Goal: Transaction & Acquisition: Purchase product/service

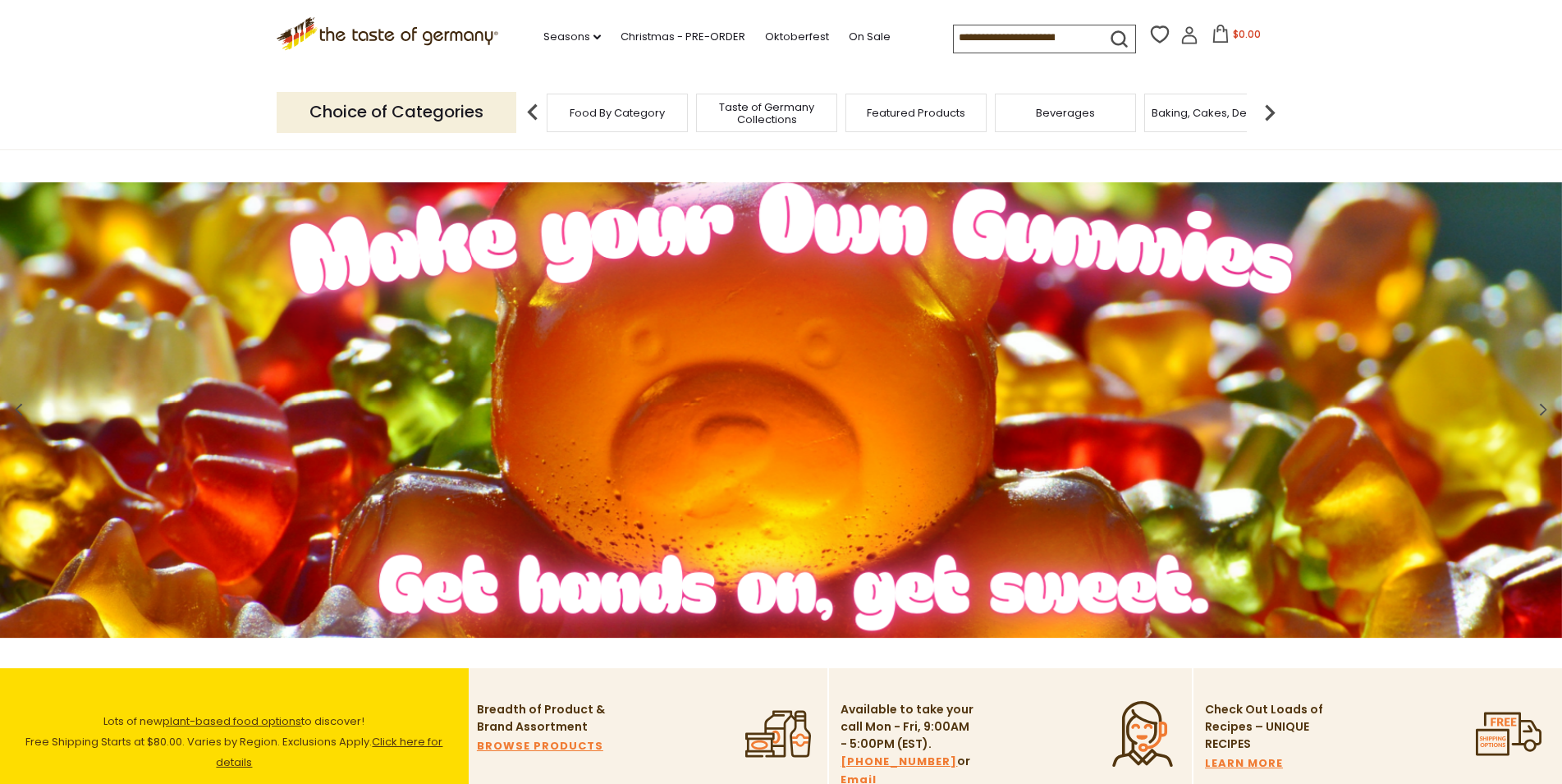
click at [954, 35] on input at bounding box center [1023, 37] width 139 height 23
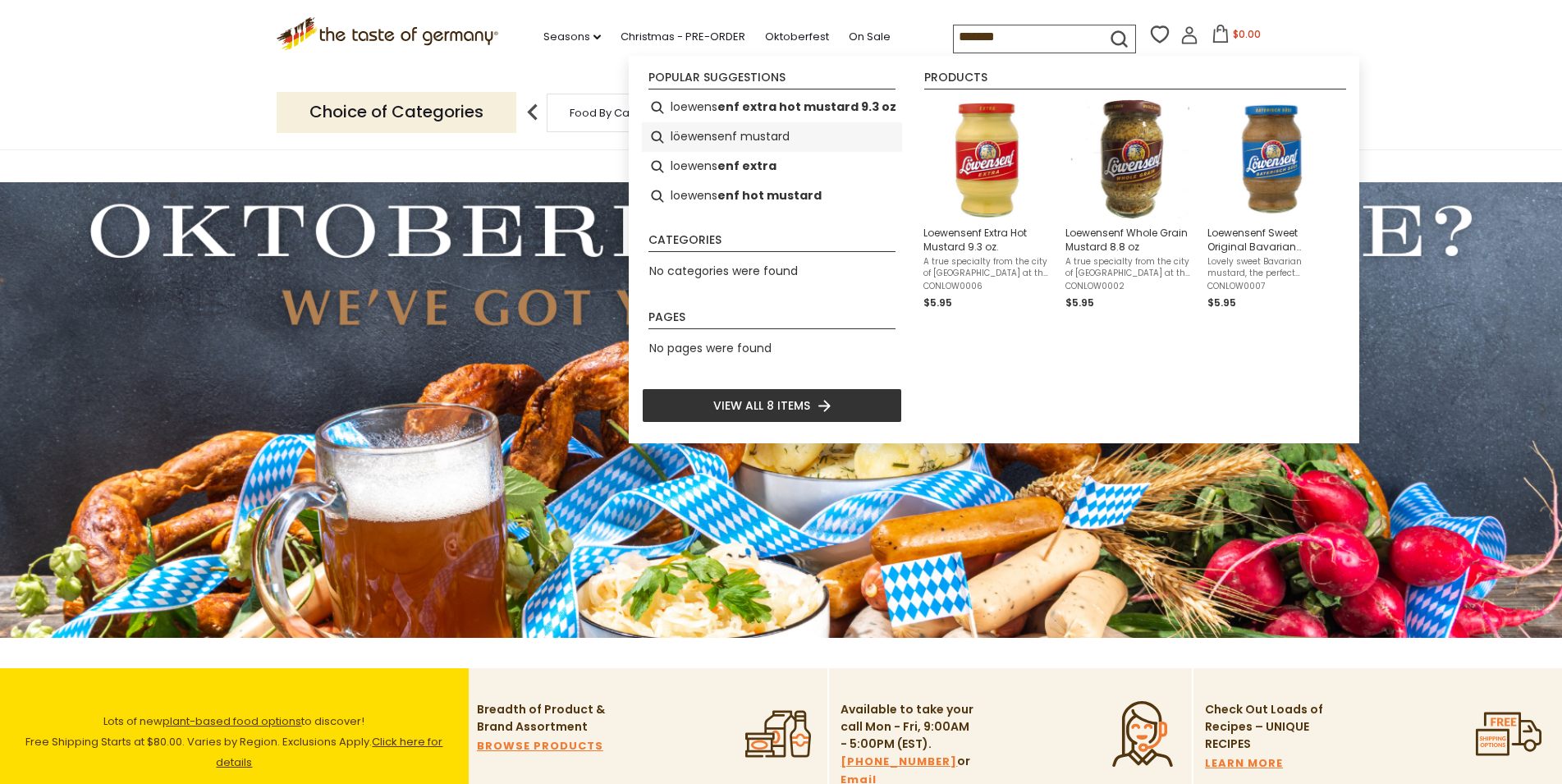
click at [700, 131] on li "löewensenf mustard" at bounding box center [771, 137] width 260 height 29
type input "**********"
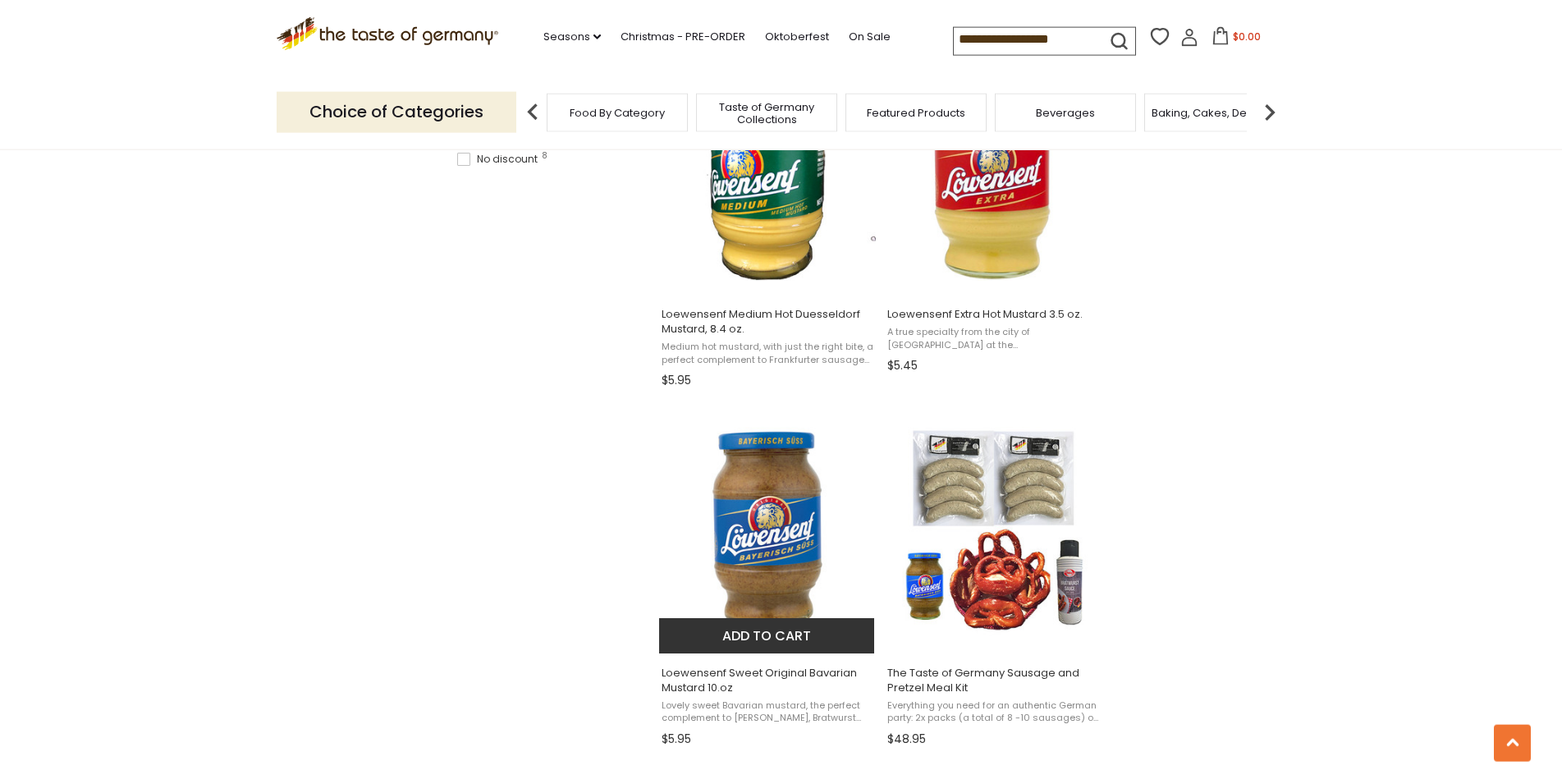
scroll to position [1255, 0]
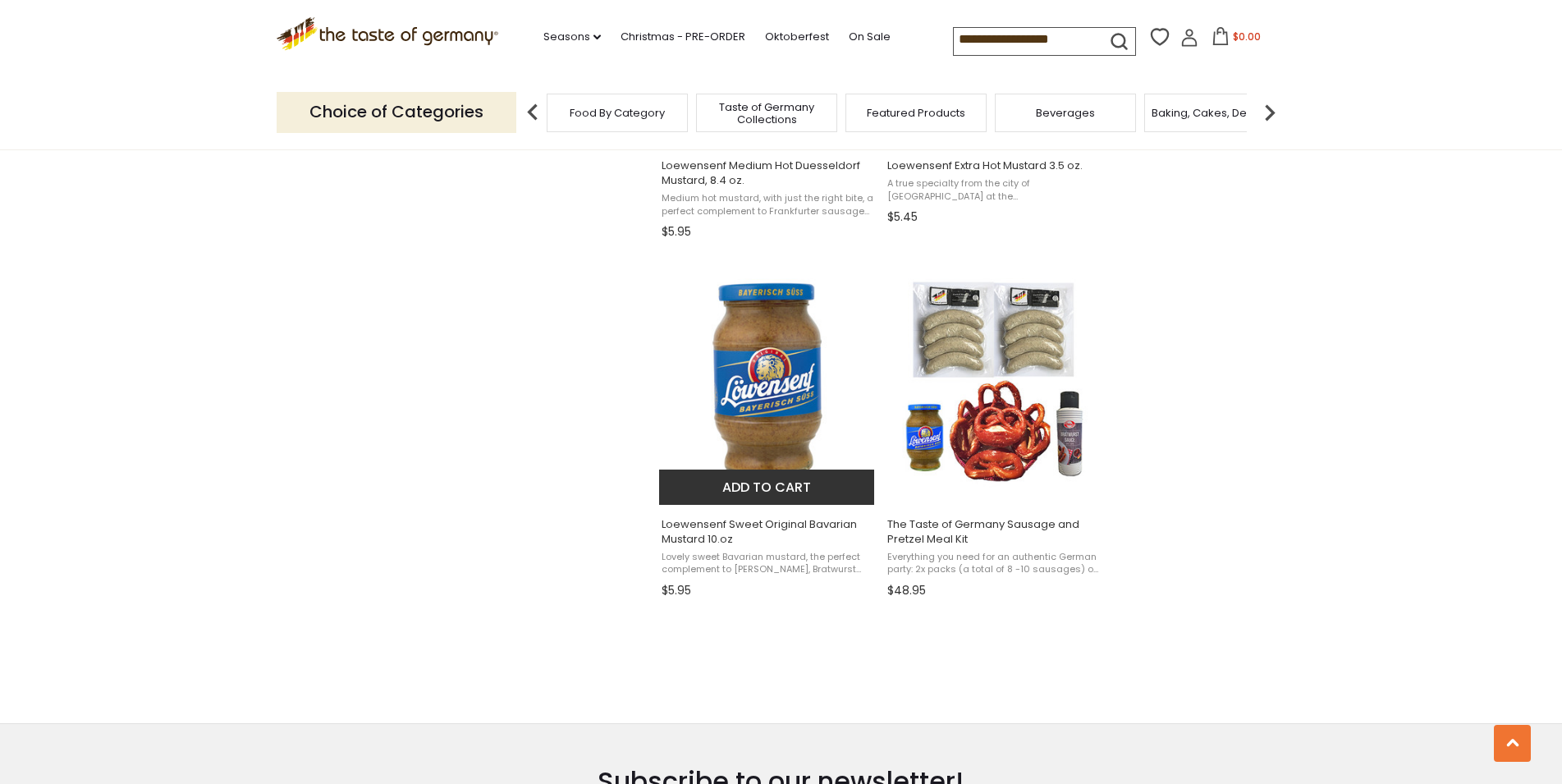
click at [782, 282] on img "Loewensenf Sweet Original Bavarian Mustard 10.oz" at bounding box center [768, 381] width 217 height 217
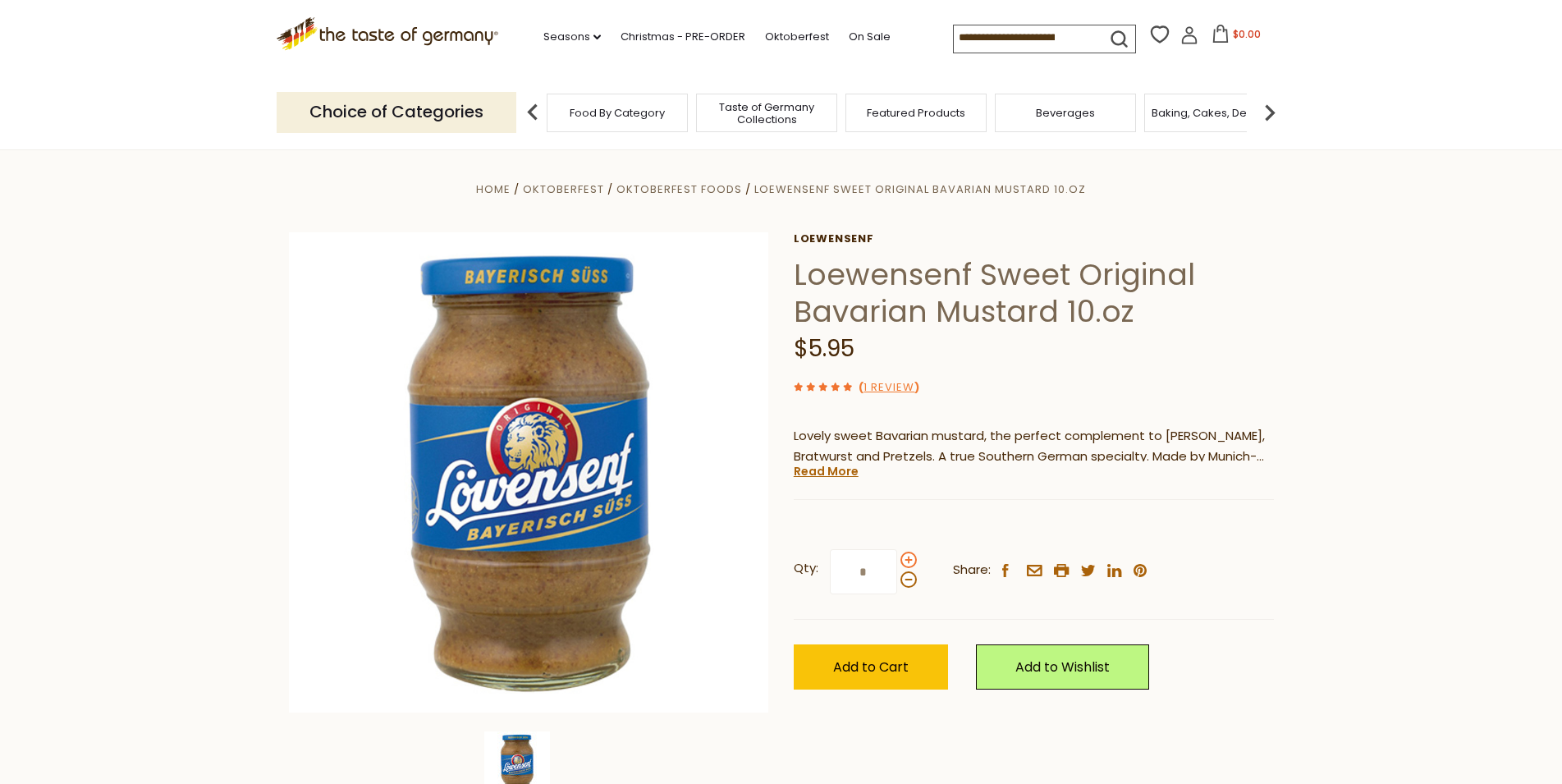
click at [906, 559] on span at bounding box center [908, 559] width 17 height 17
click at [897, 559] on input "*" at bounding box center [863, 571] width 67 height 45
click at [906, 559] on span at bounding box center [908, 559] width 17 height 17
click at [897, 559] on input "*" at bounding box center [863, 571] width 67 height 45
type input "*"
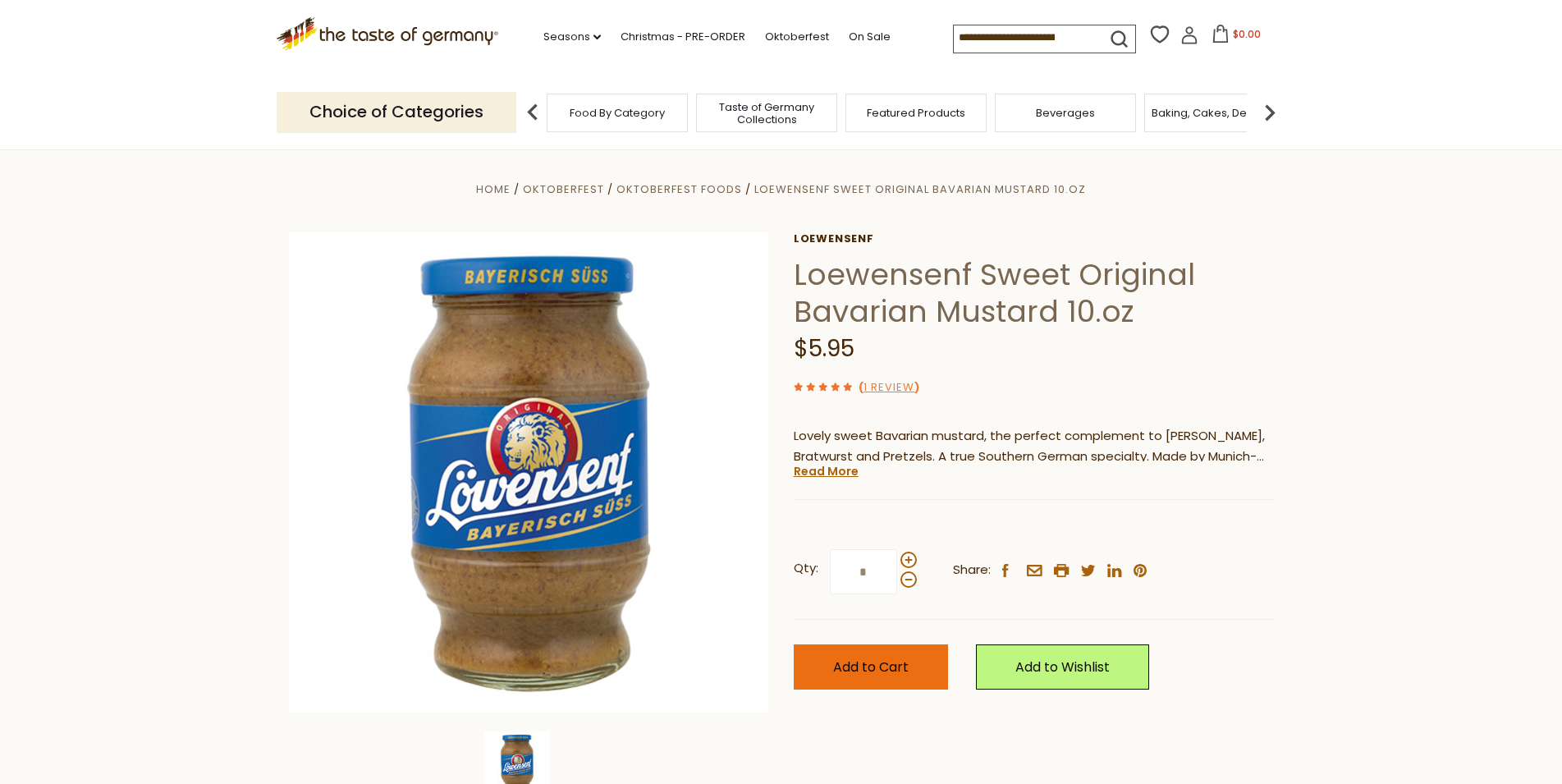
click at [915, 658] on button "Add to Cart" at bounding box center [871, 666] width 155 height 45
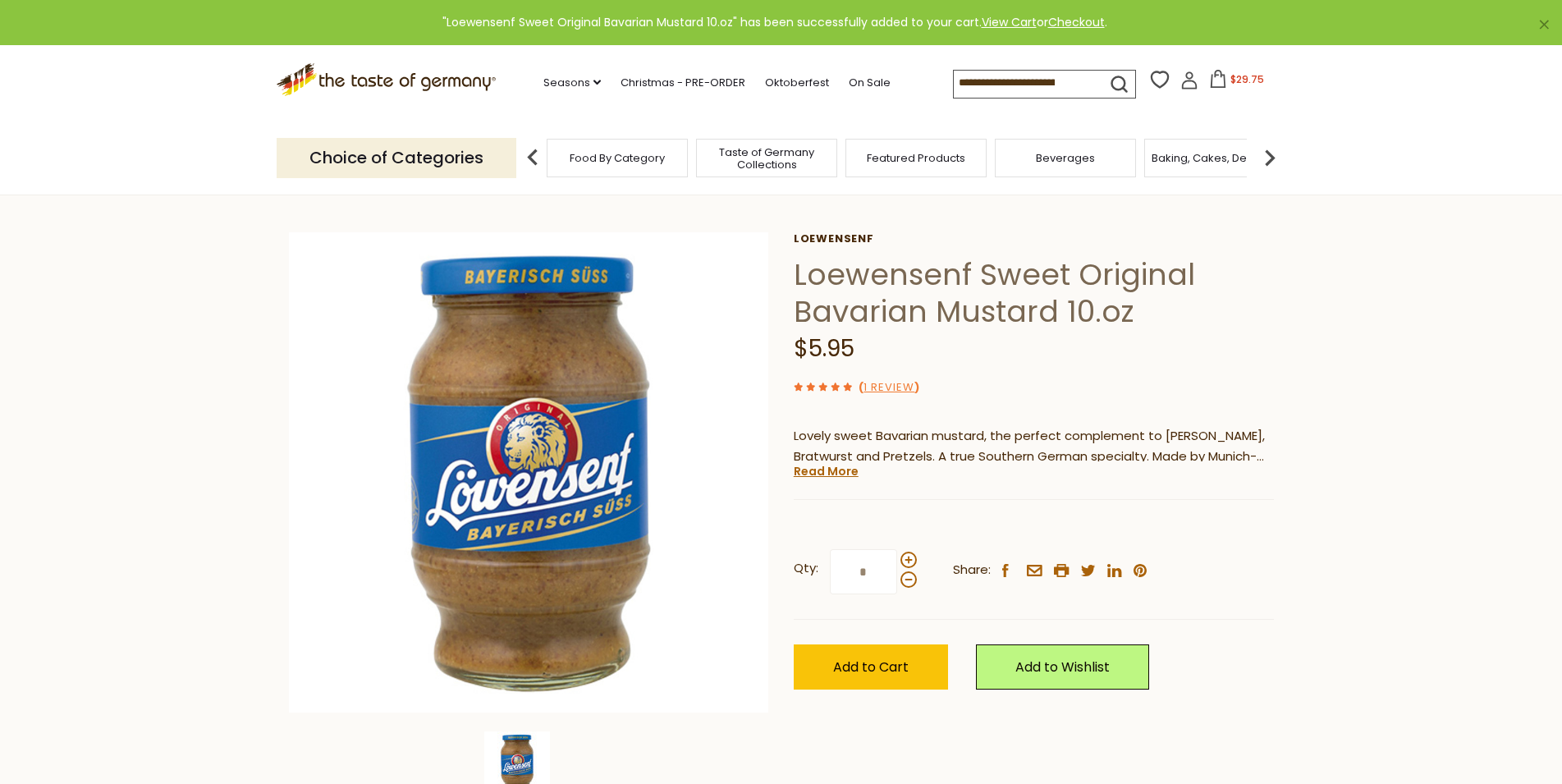
click at [1040, 79] on input at bounding box center [1023, 82] width 139 height 23
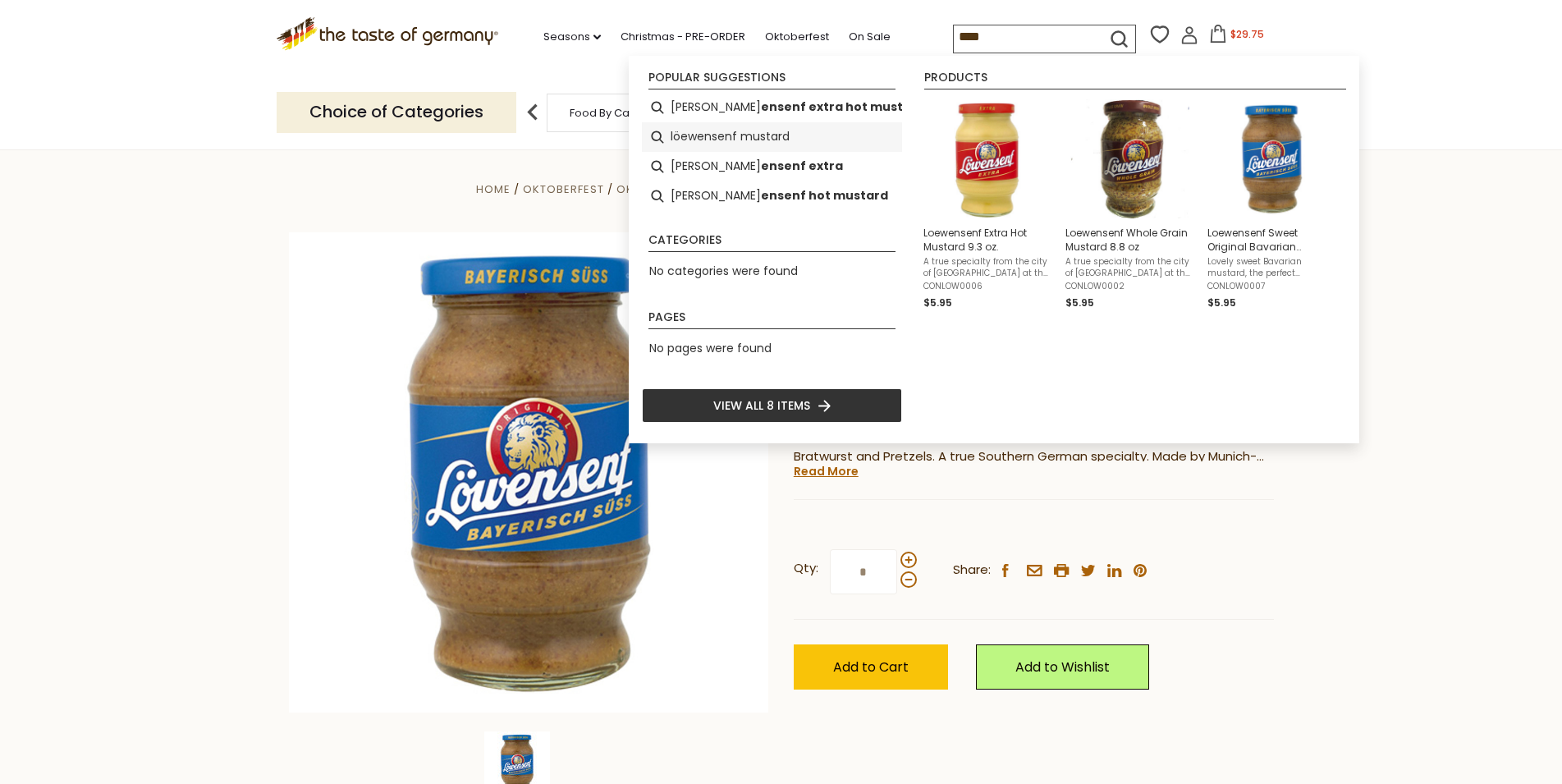
click at [745, 129] on li "löewensenf mustard" at bounding box center [771, 137] width 260 height 29
type input "**********"
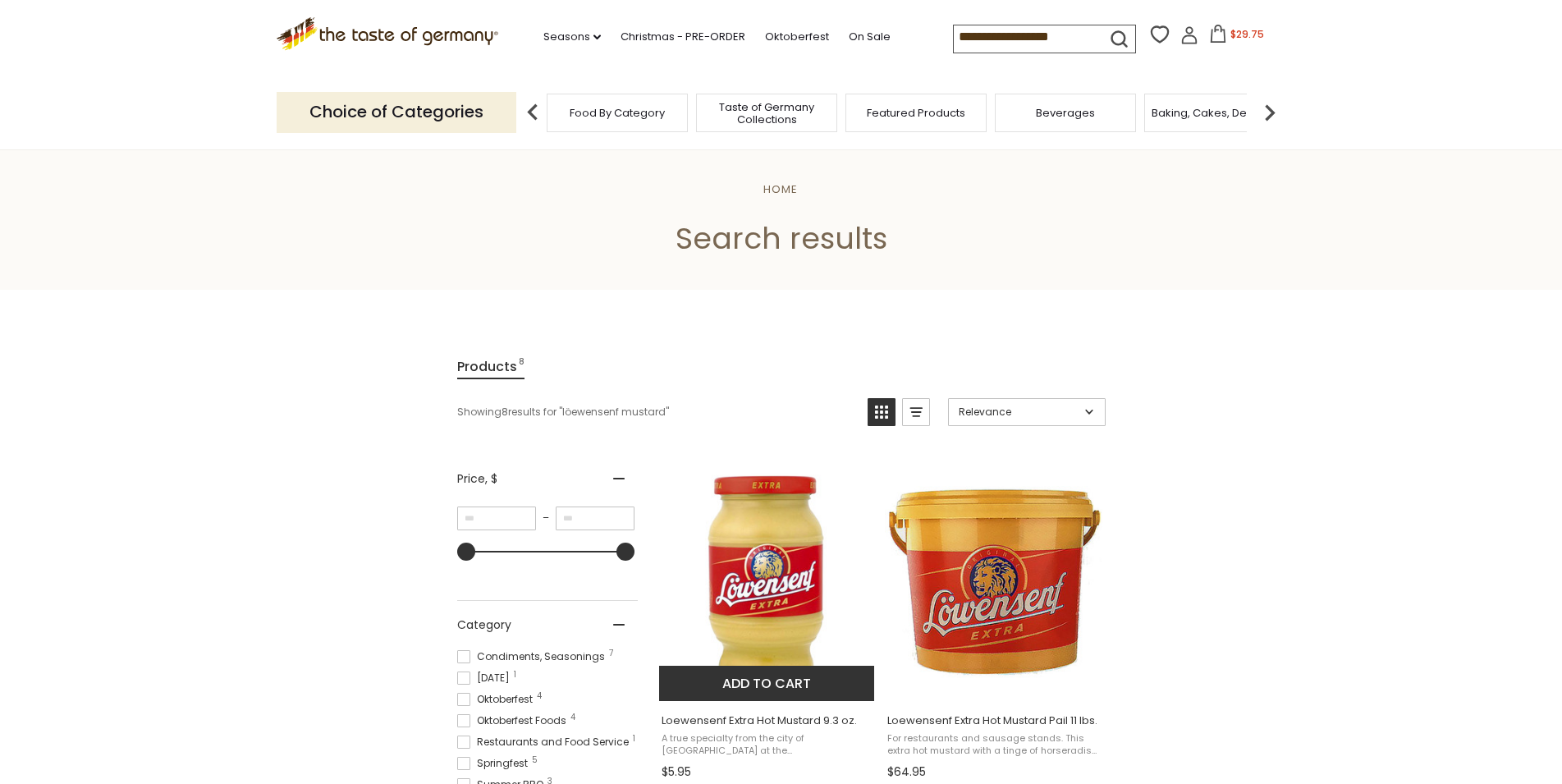
click at [751, 689] on button "Add to cart" at bounding box center [767, 683] width 216 height 35
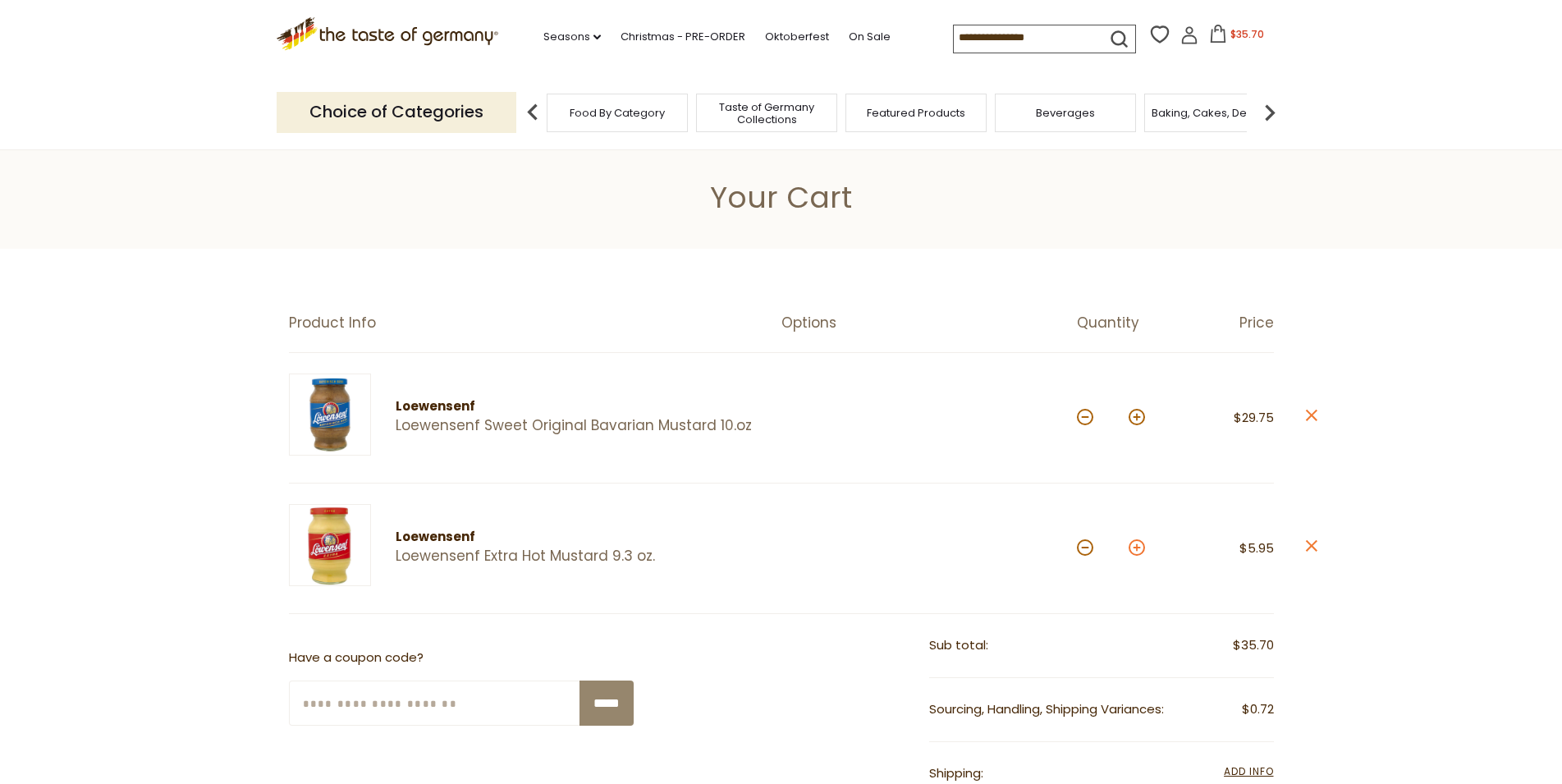
click at [1136, 547] on button at bounding box center [1137, 548] width 17 height 17
type input "*"
click at [1136, 547] on button at bounding box center [1137, 548] width 17 height 17
type input "*"
click at [543, 32] on link "Seasons dropdown_arrow" at bounding box center [572, 37] width 57 height 18
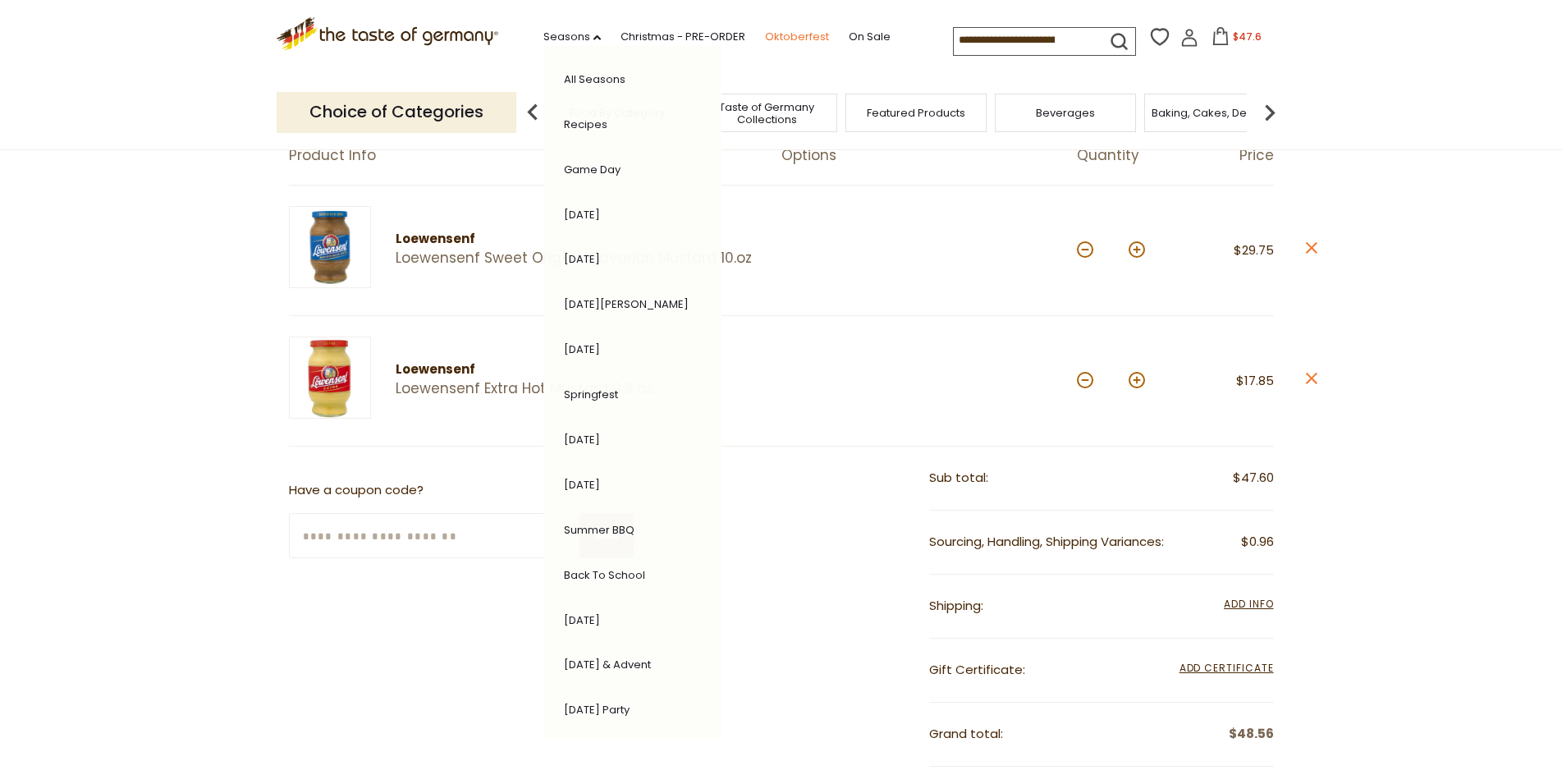
click at [765, 37] on link "Oktoberfest" at bounding box center [797, 37] width 64 height 18
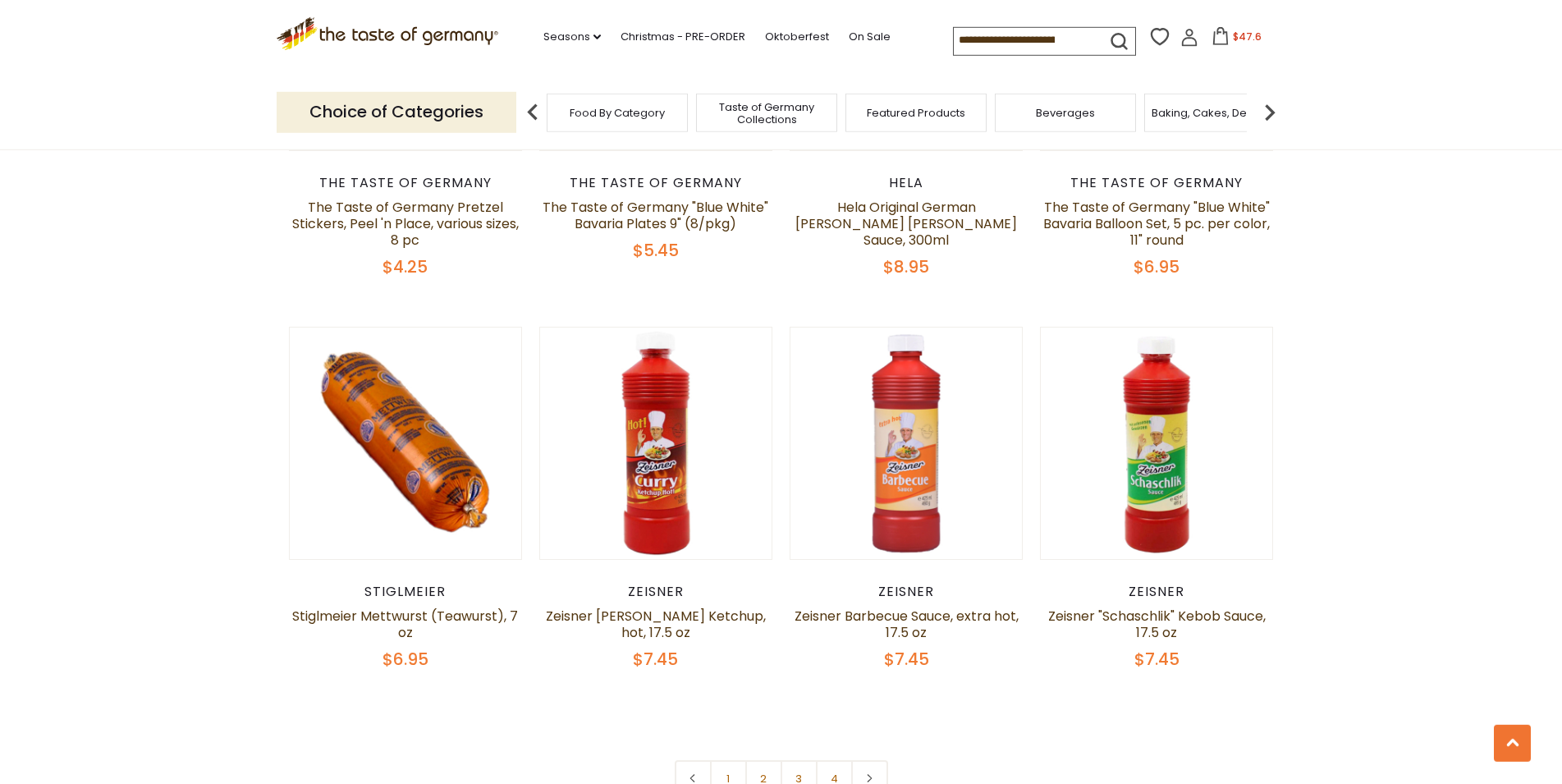
scroll to position [3850, 0]
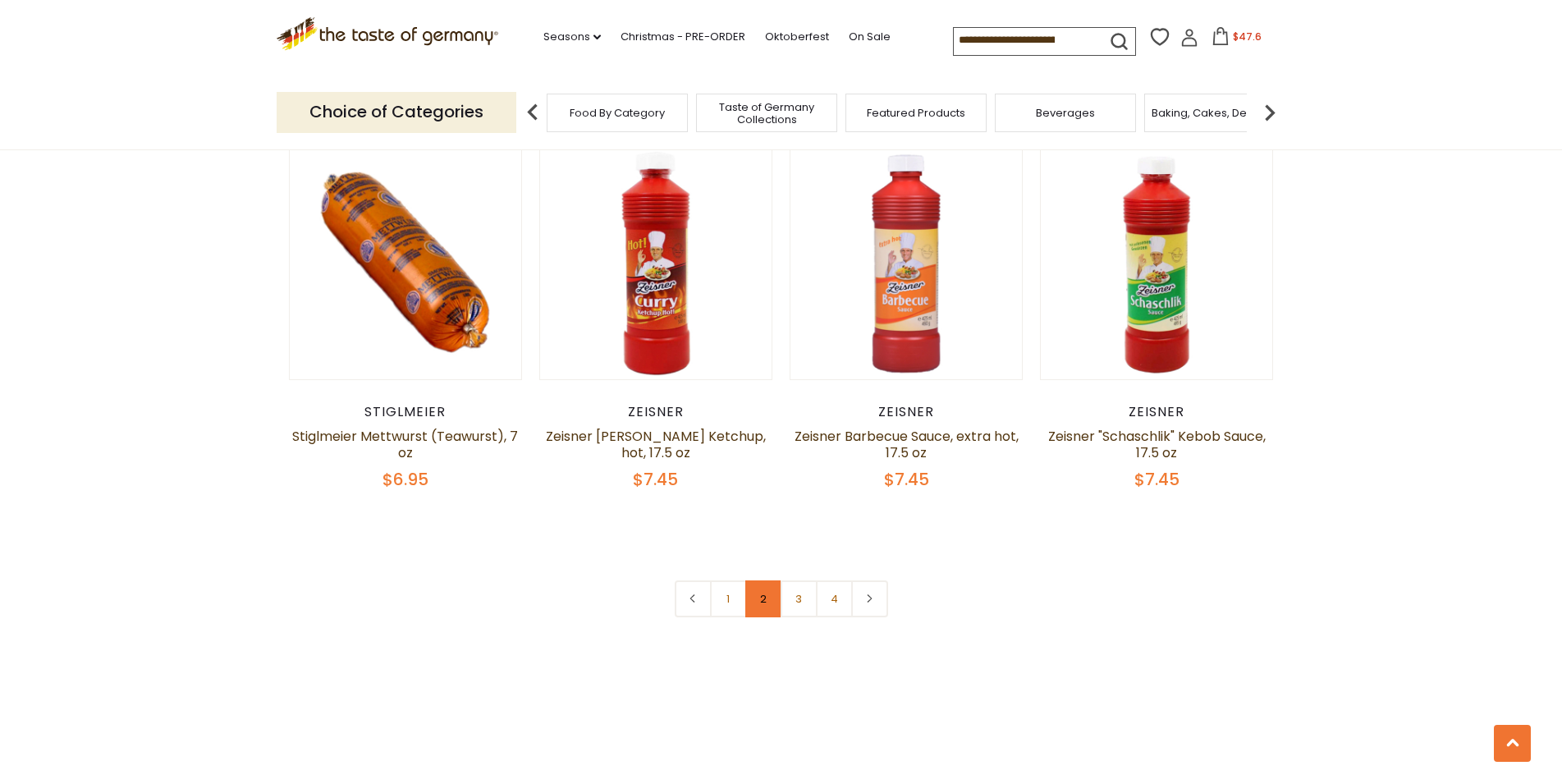
click at [768, 580] on link "2" at bounding box center [764, 598] width 37 height 37
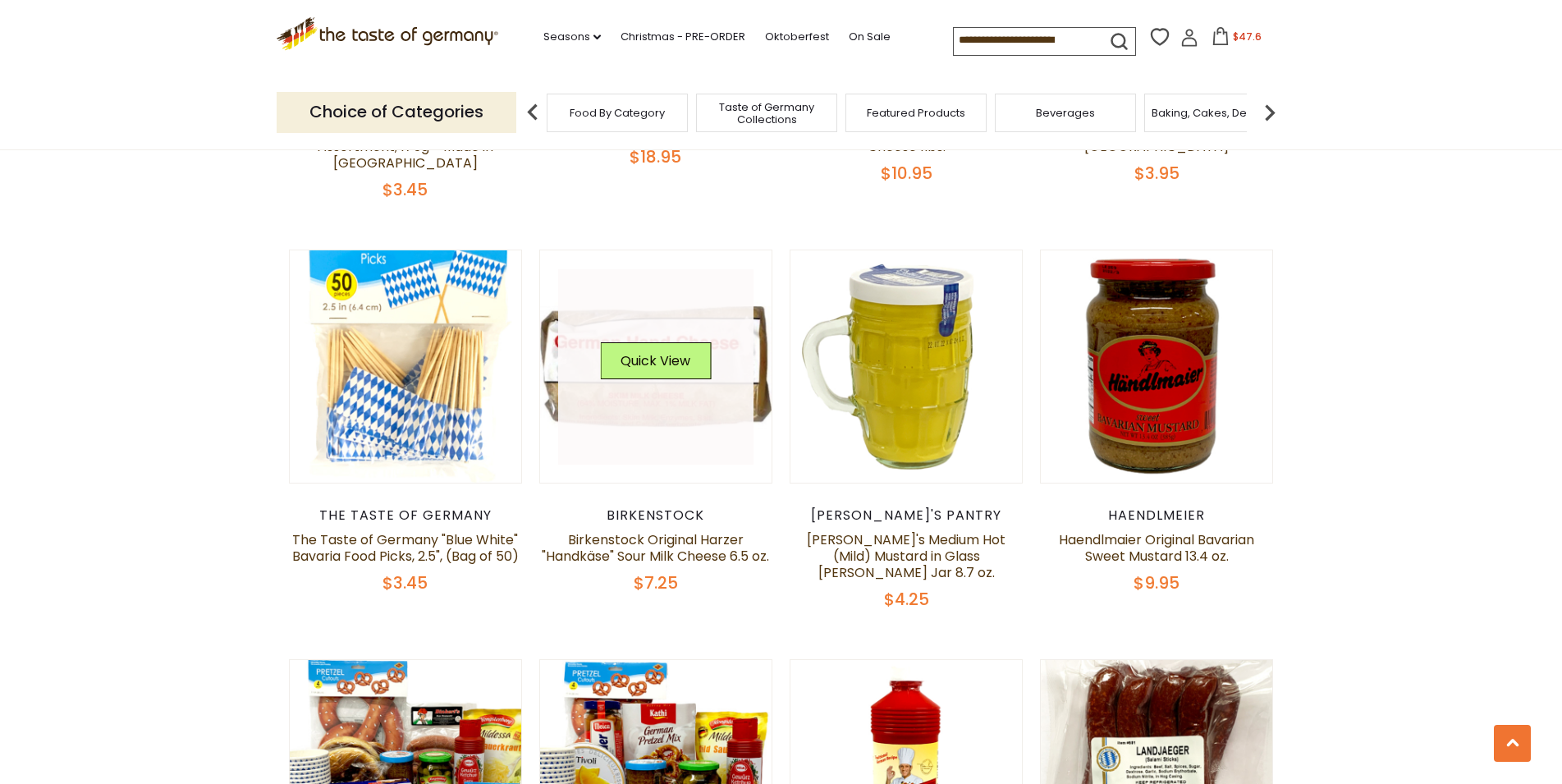
scroll to position [978, 0]
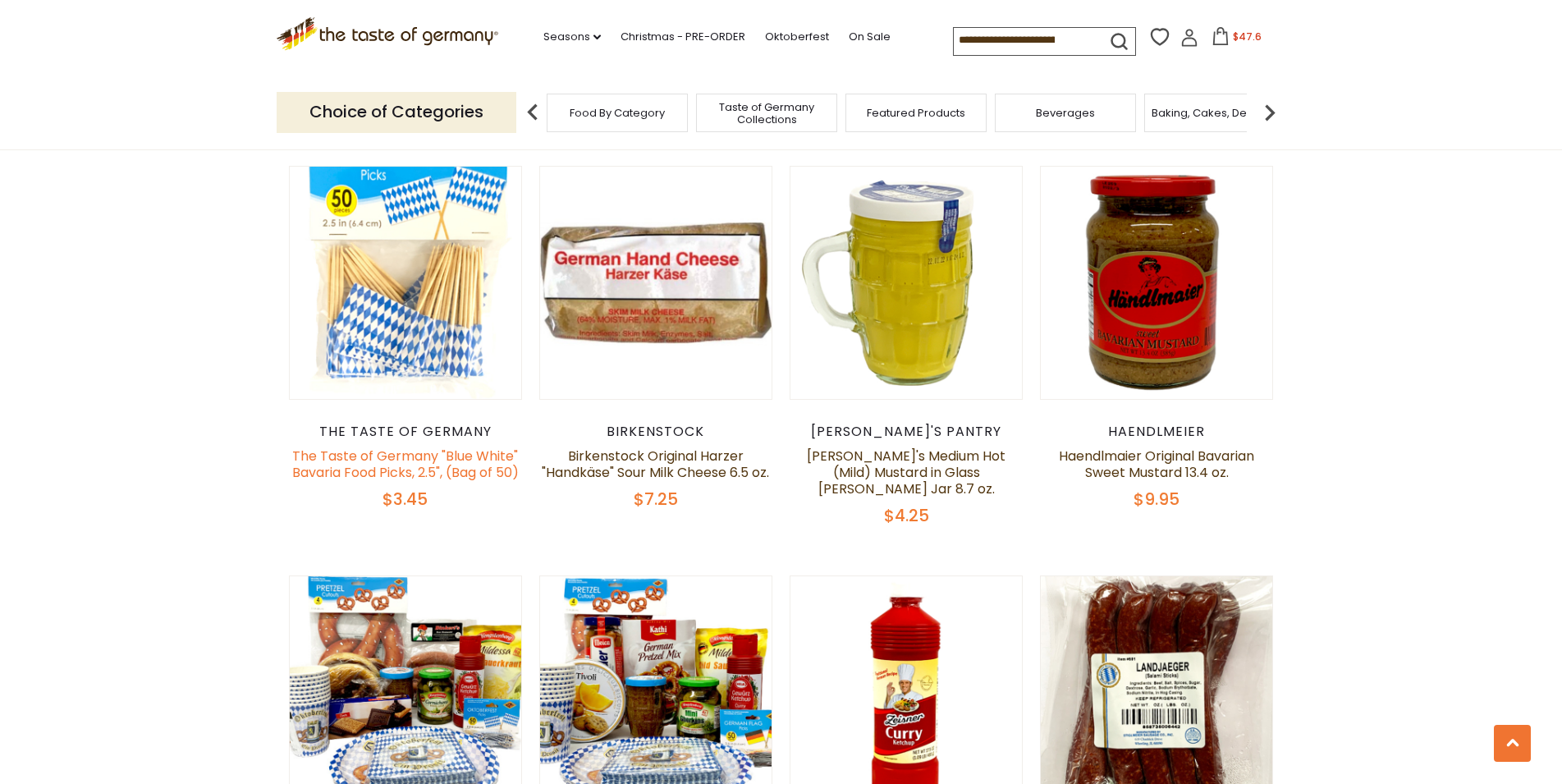
click at [466, 446] on link "The Taste of Germany "Blue White" Bavaria Food Picks, 2.5", (Bag of 50)" at bounding box center [405, 464] width 226 height 35
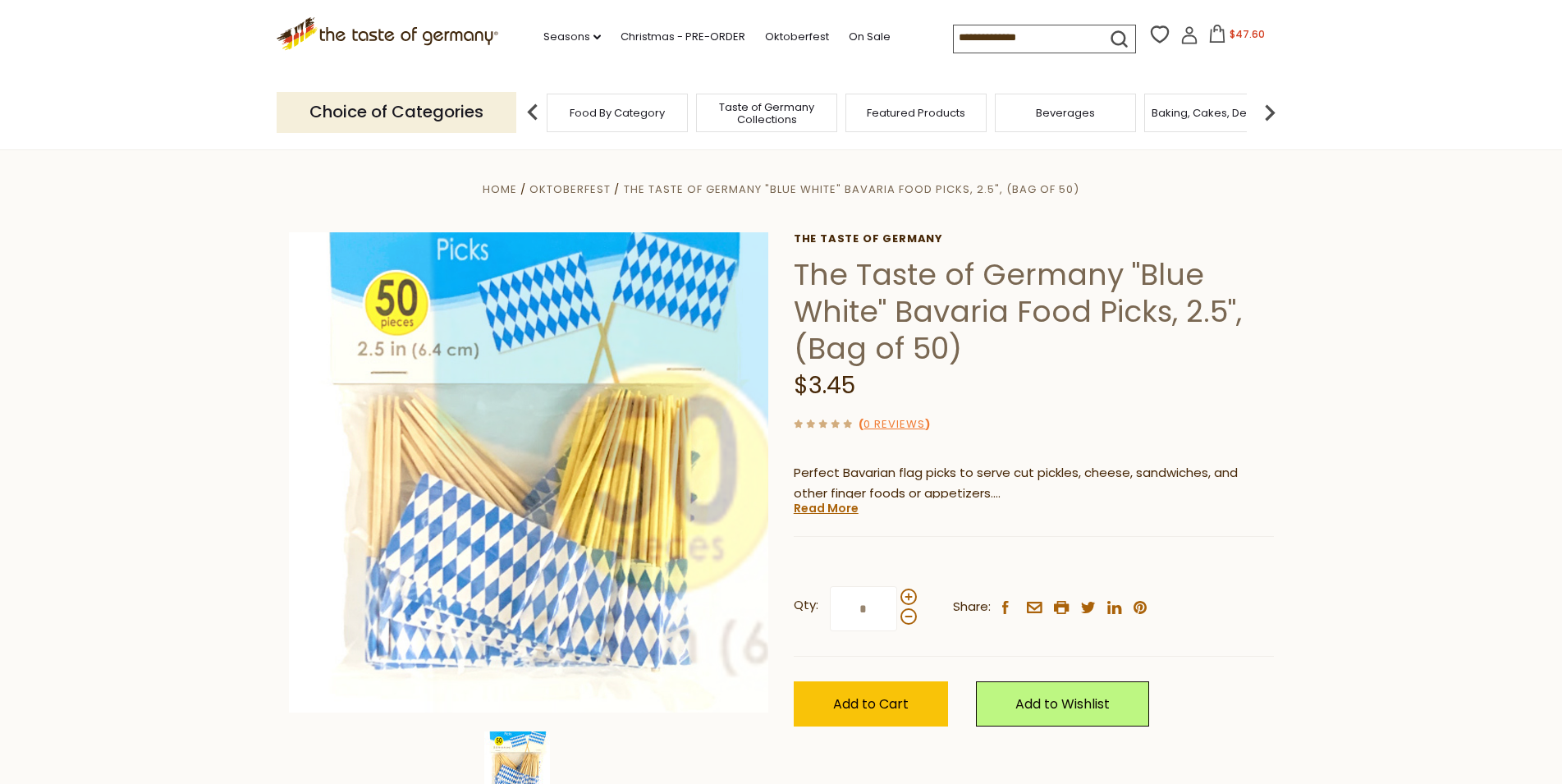
click at [884, 686] on button "Add to Cart" at bounding box center [871, 703] width 155 height 45
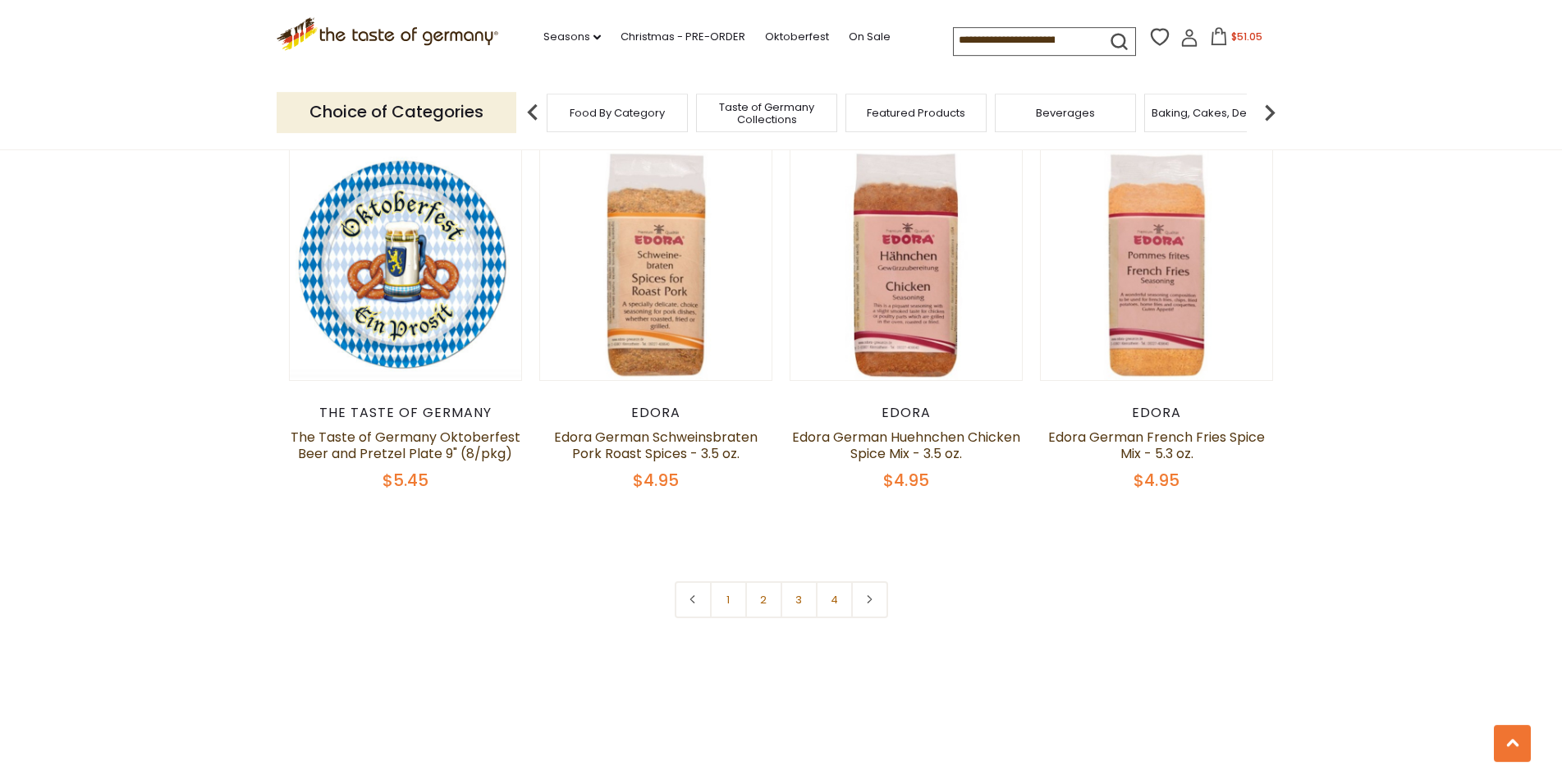
scroll to position [3907, 0]
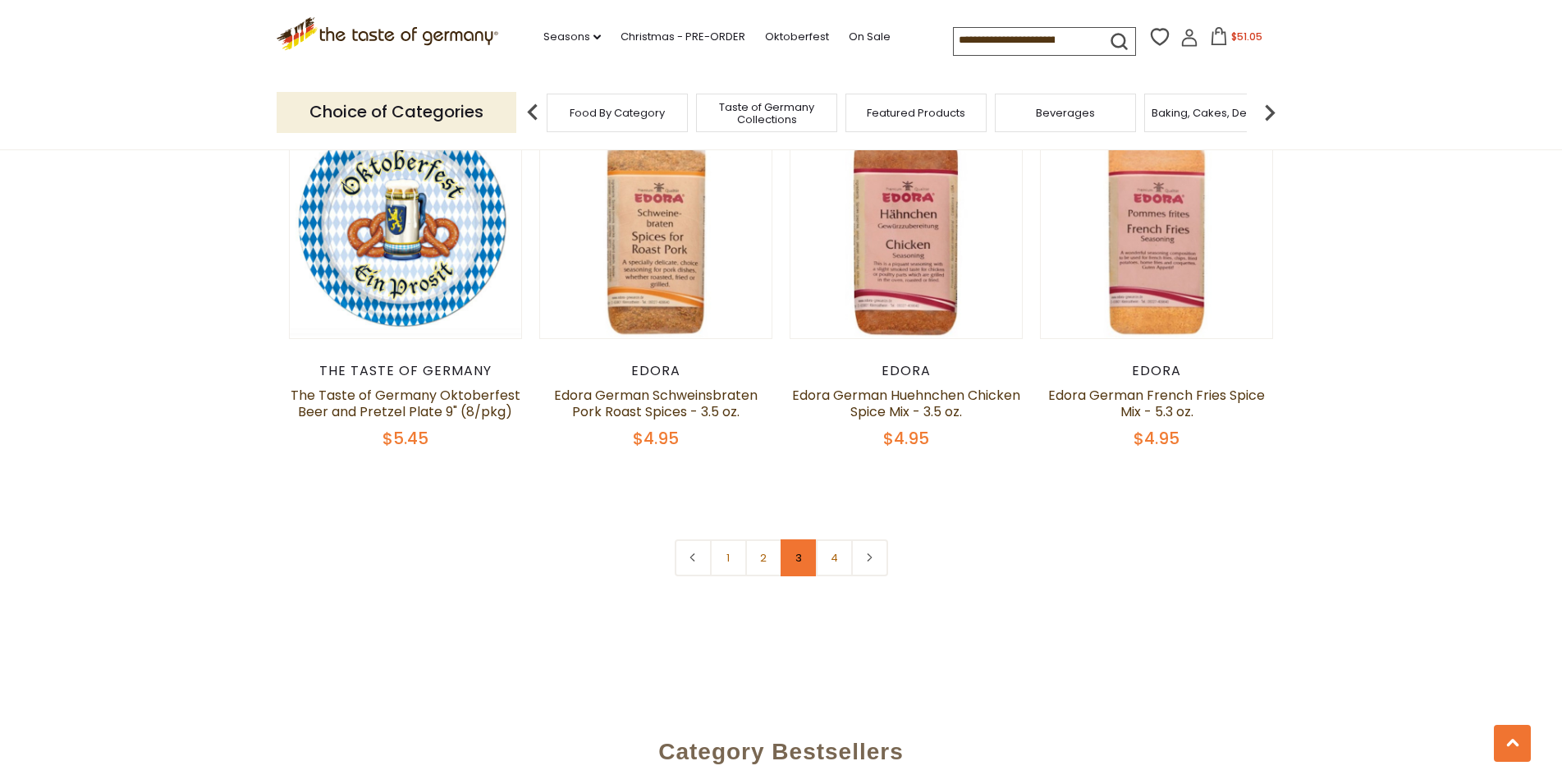
click at [805, 539] on link "3" at bounding box center [799, 558] width 37 height 37
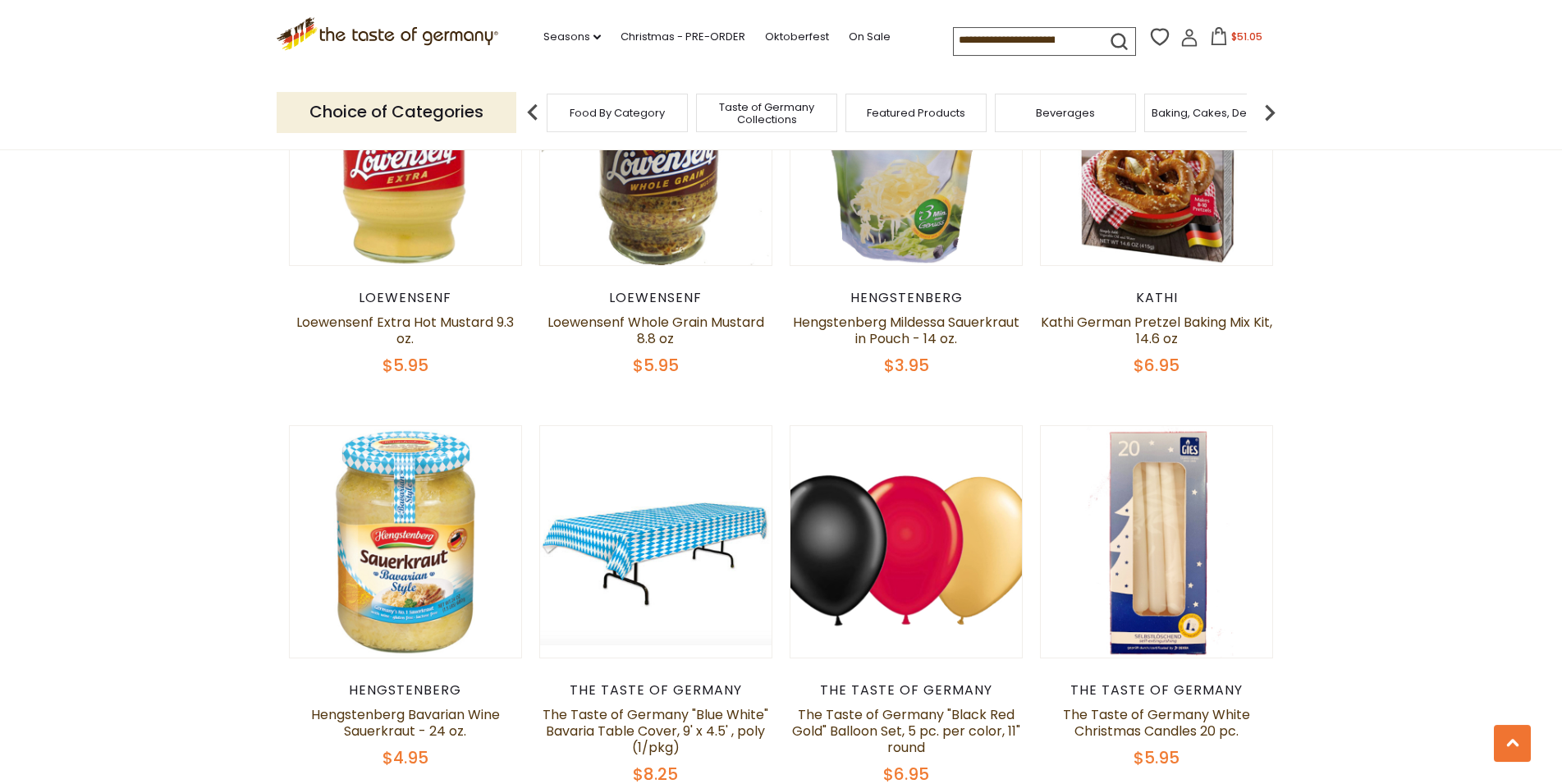
scroll to position [1982, 0]
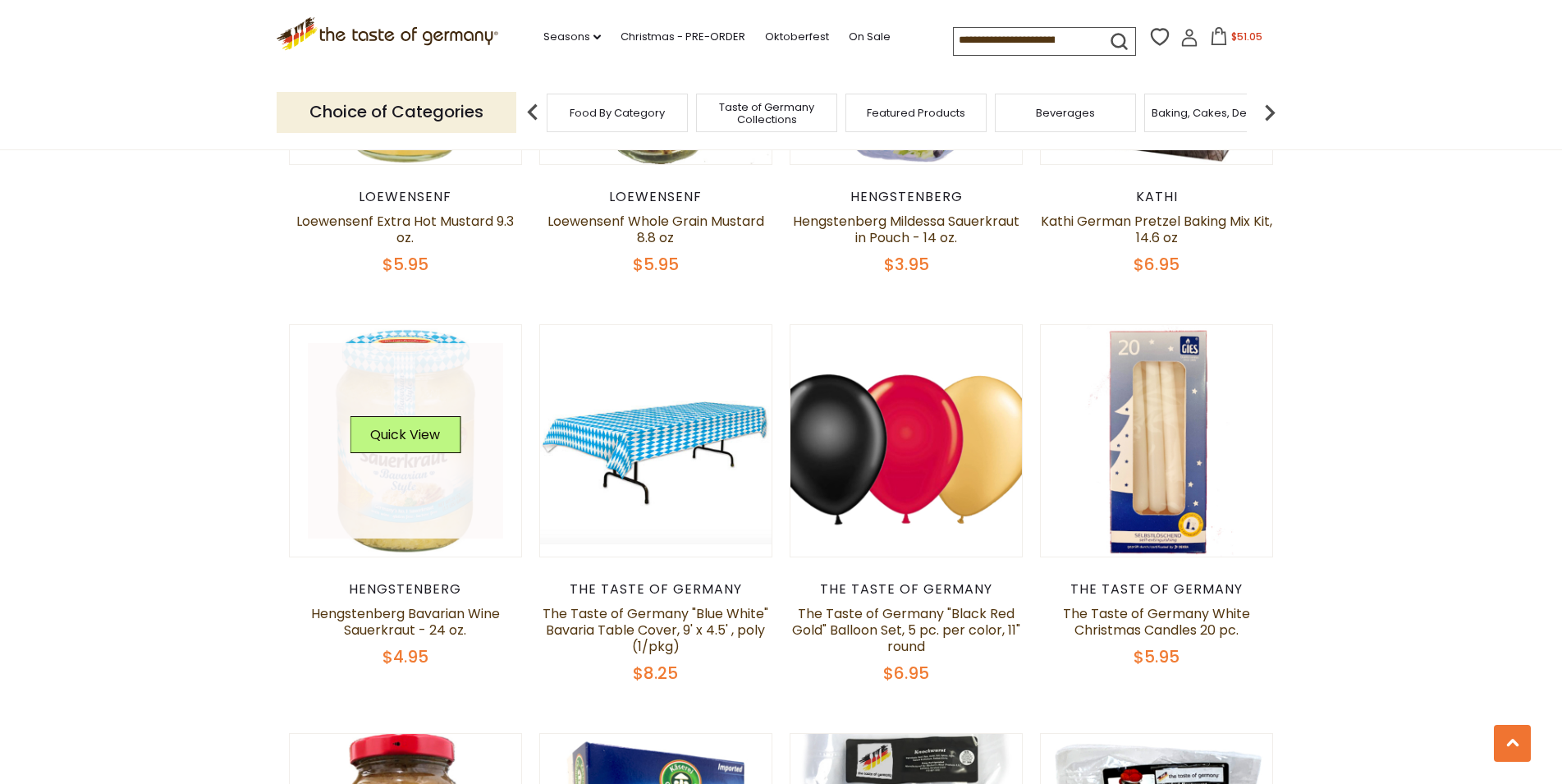
click at [397, 486] on link at bounding box center [405, 441] width 195 height 195
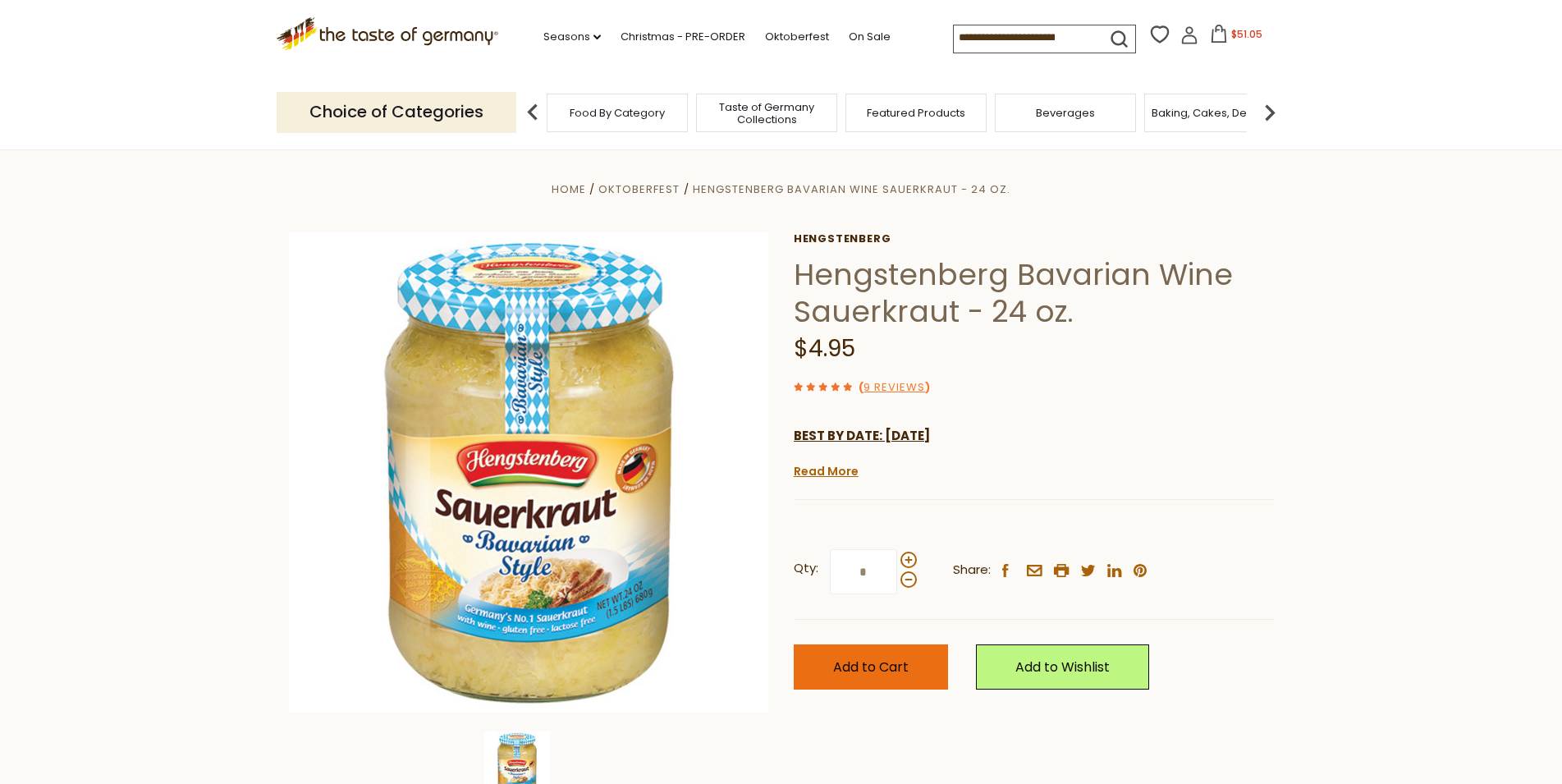
click at [927, 682] on button "Add to Cart" at bounding box center [871, 666] width 155 height 45
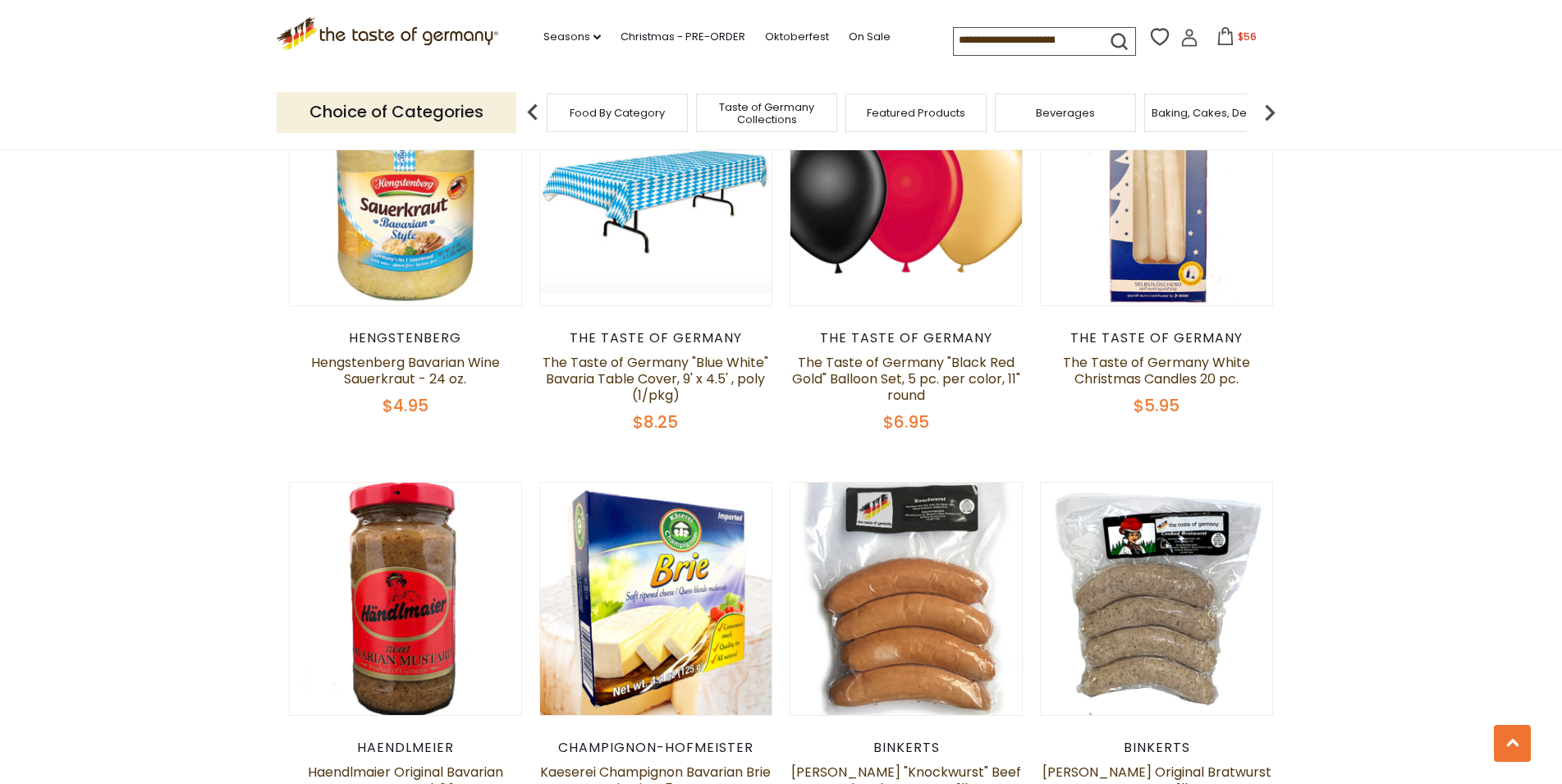
scroll to position [2401, 0]
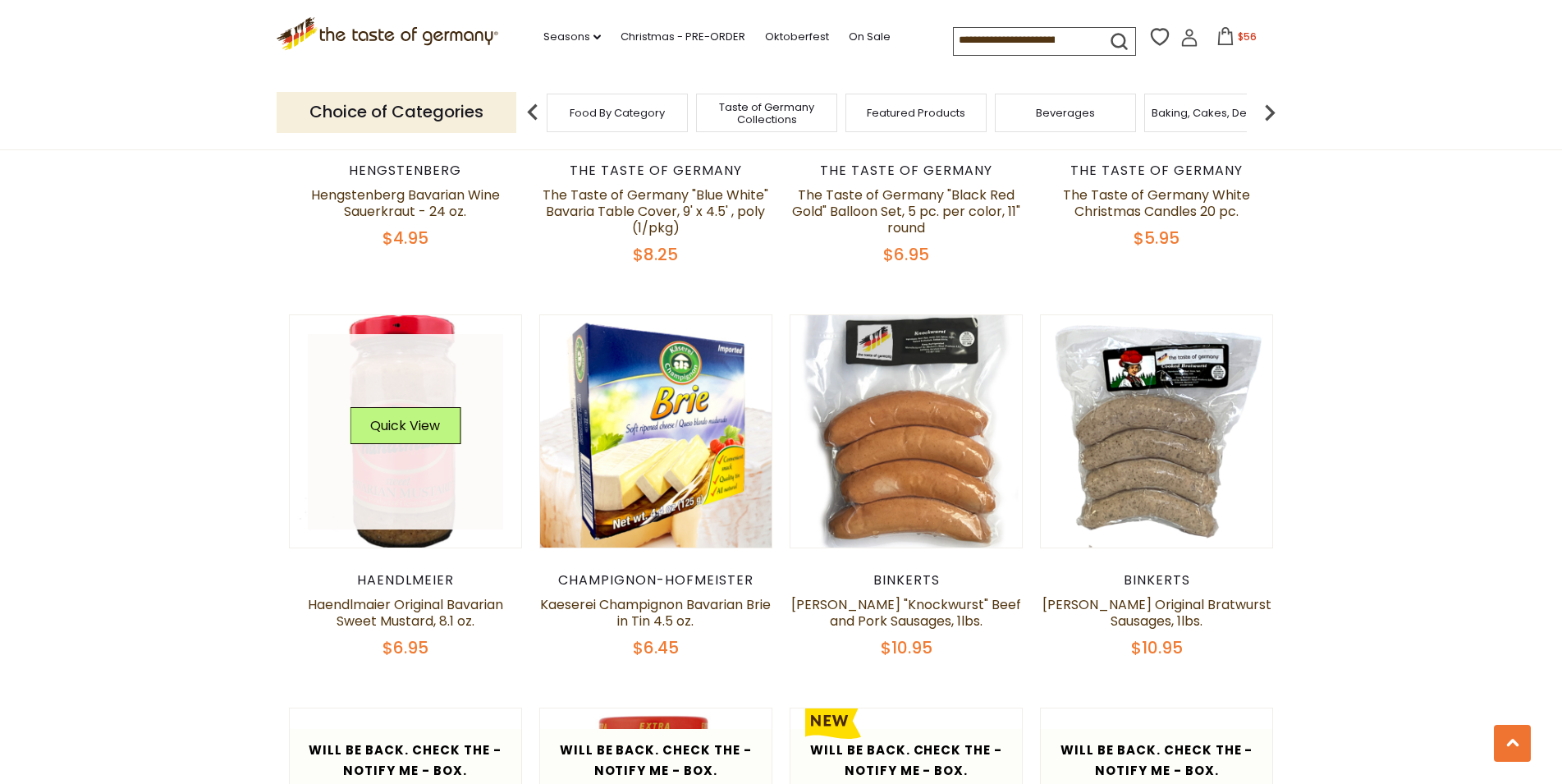
click at [400, 471] on link at bounding box center [405, 432] width 195 height 195
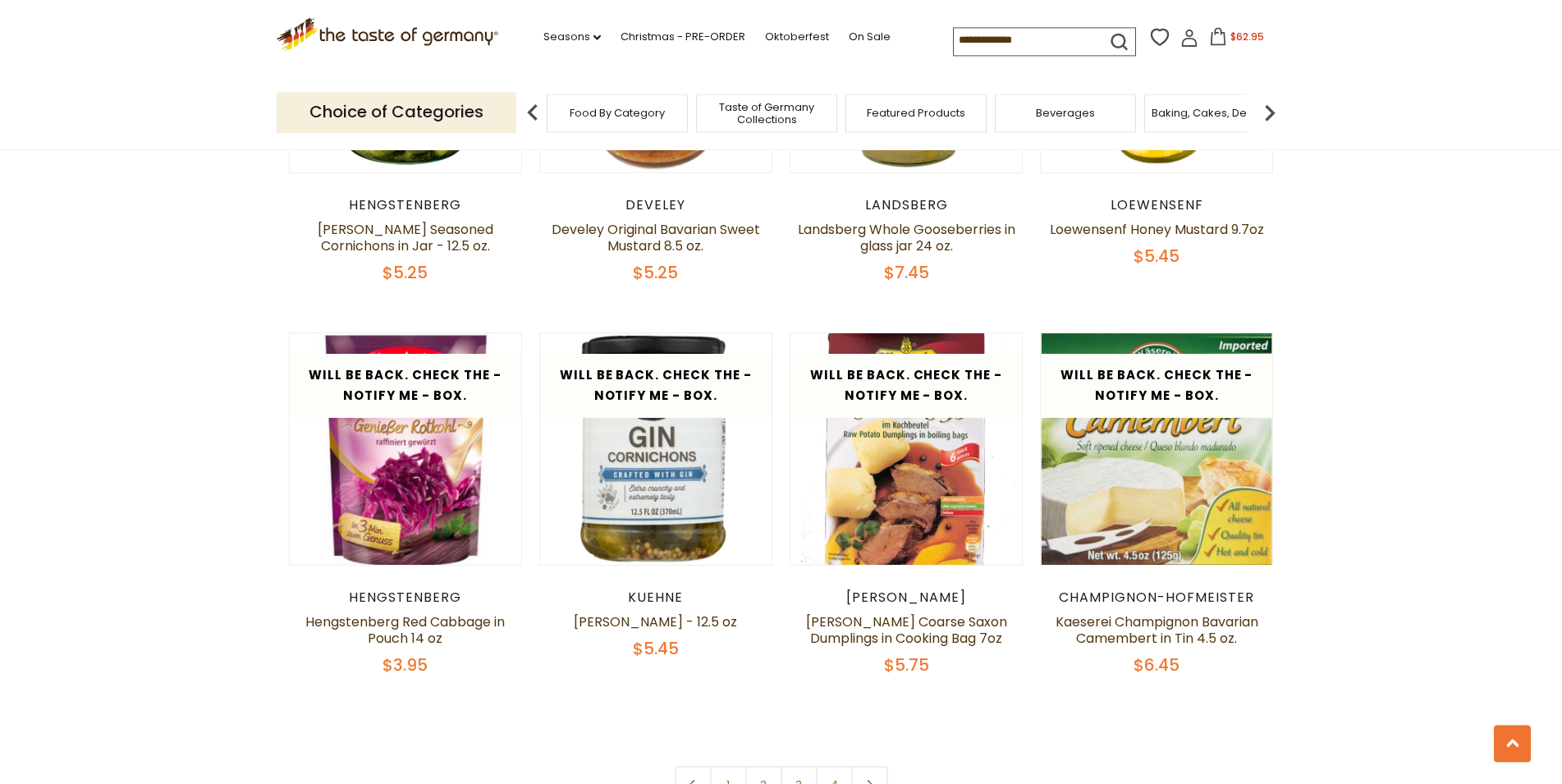
scroll to position [3740, 0]
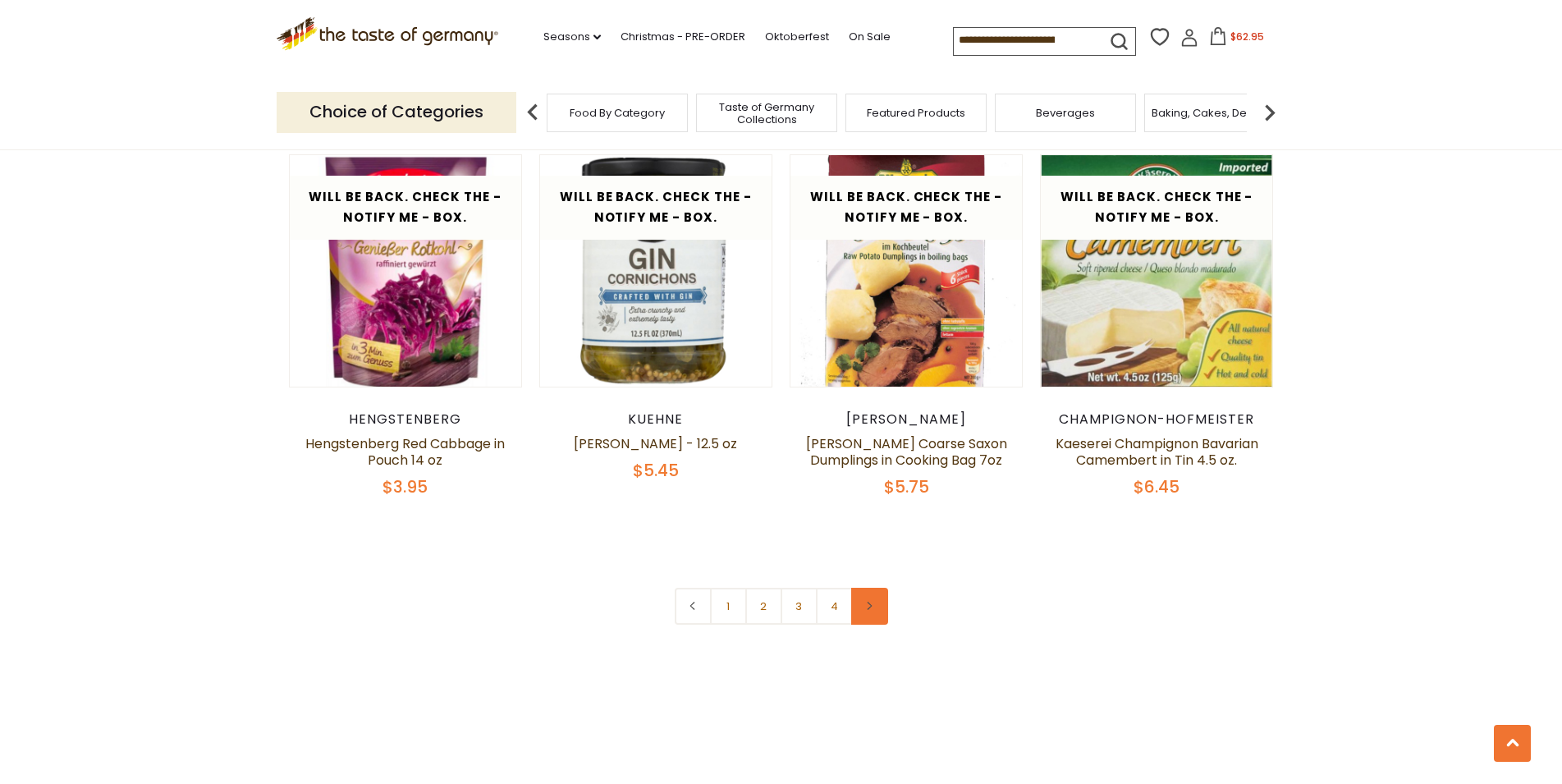
click at [869, 616] on link at bounding box center [870, 605] width 37 height 37
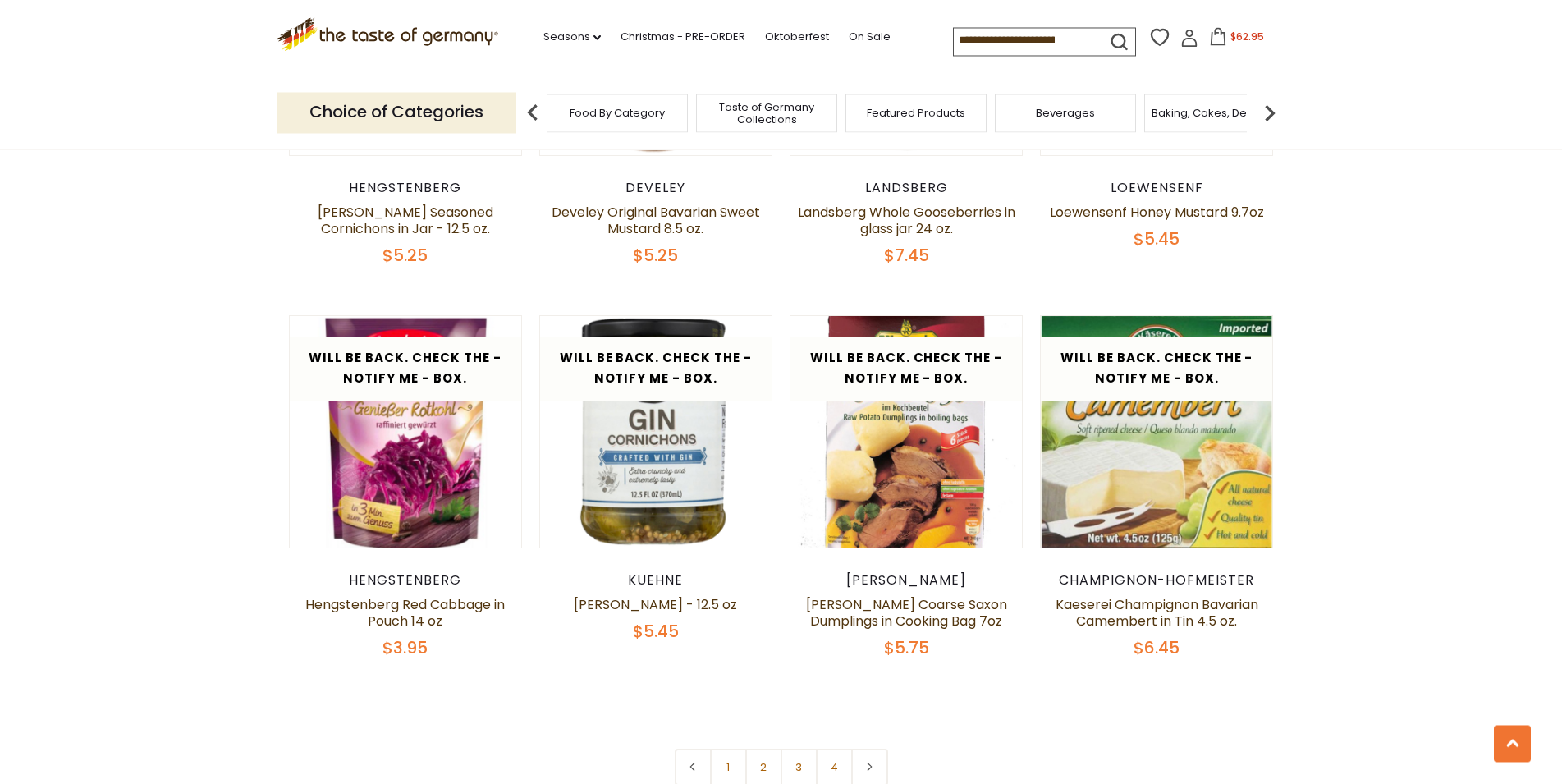
scroll to position [3683, 0]
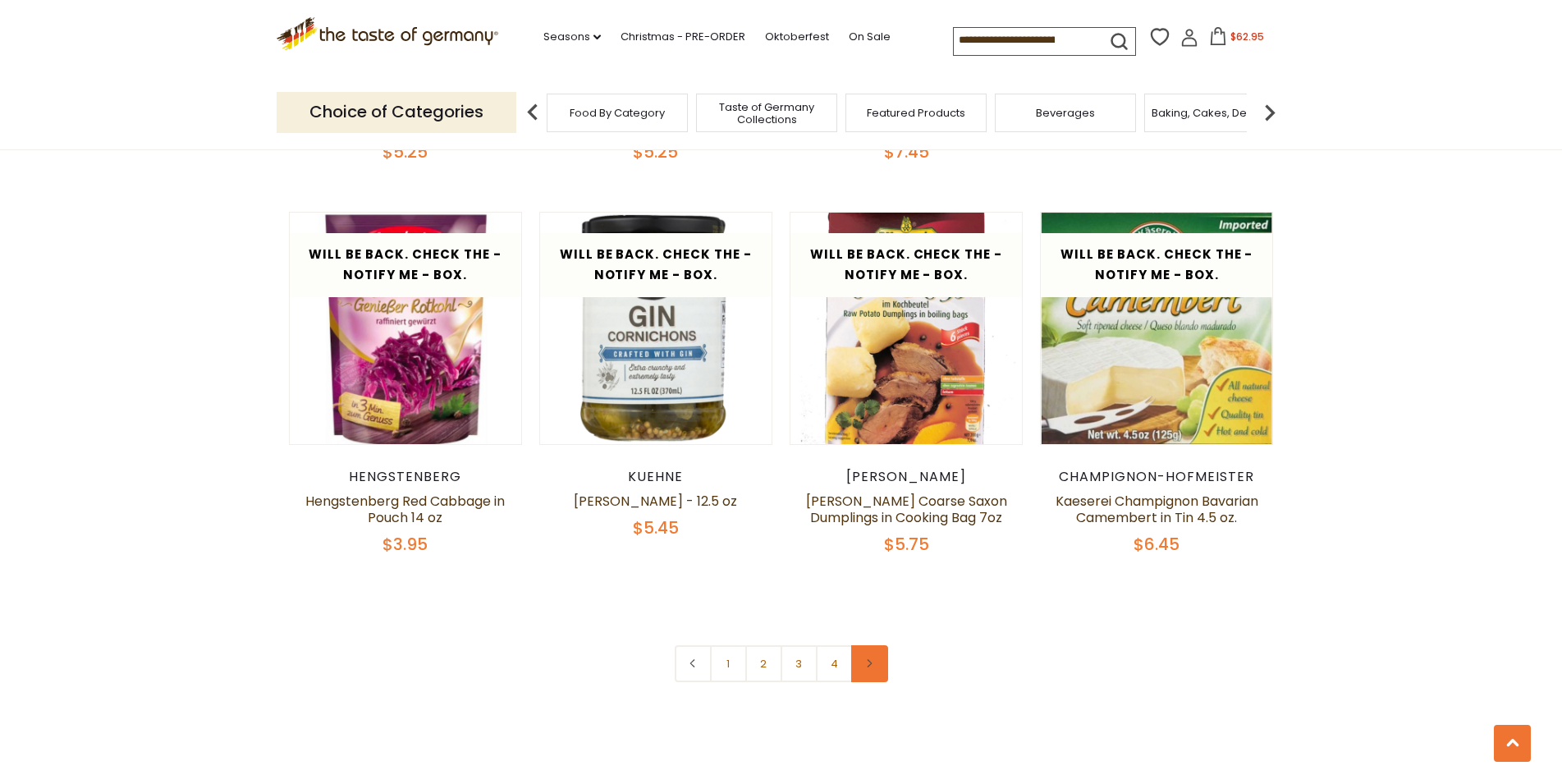
click at [879, 667] on link at bounding box center [870, 663] width 37 height 37
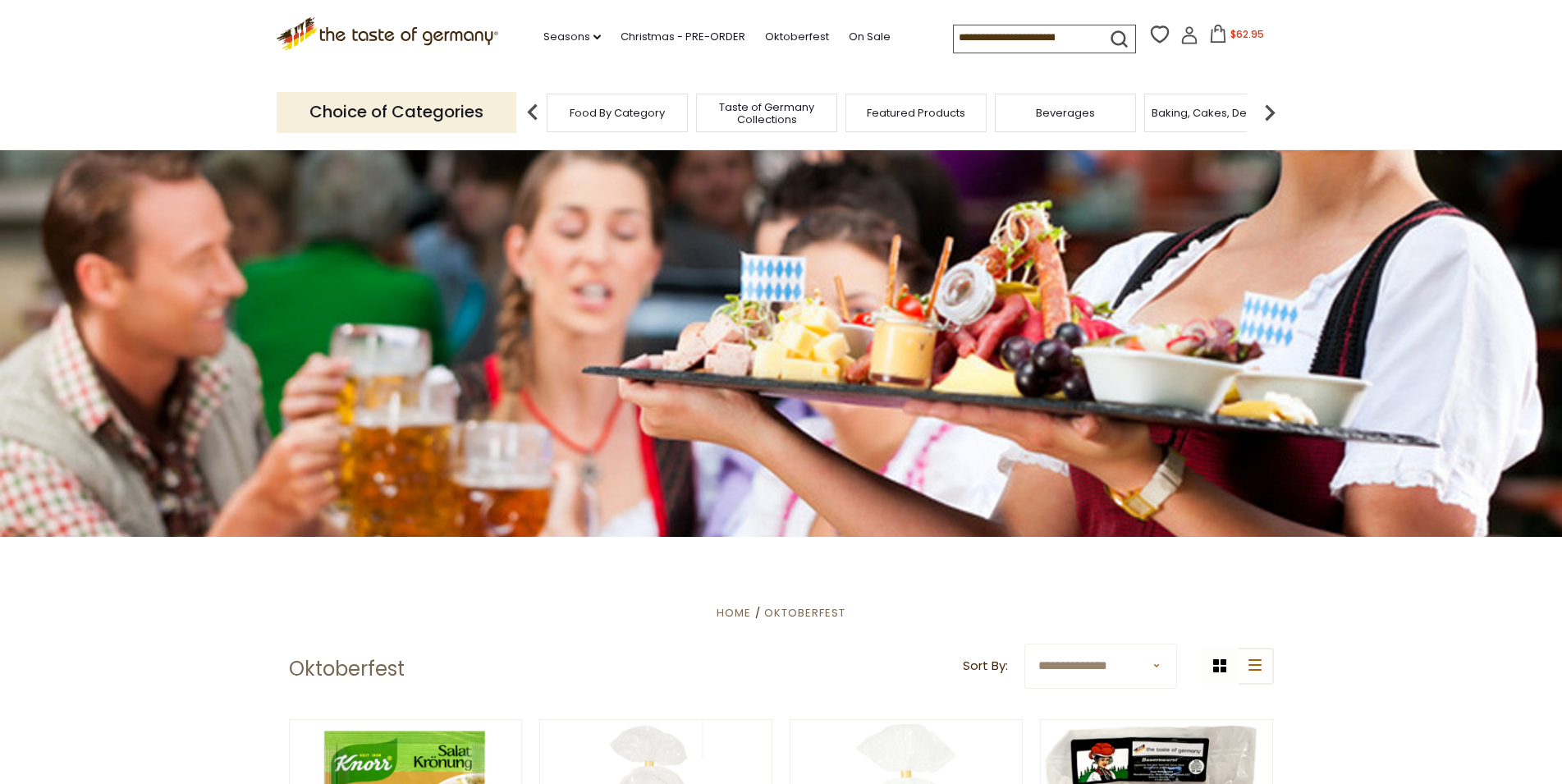
click at [954, 29] on input at bounding box center [1023, 37] width 139 height 23
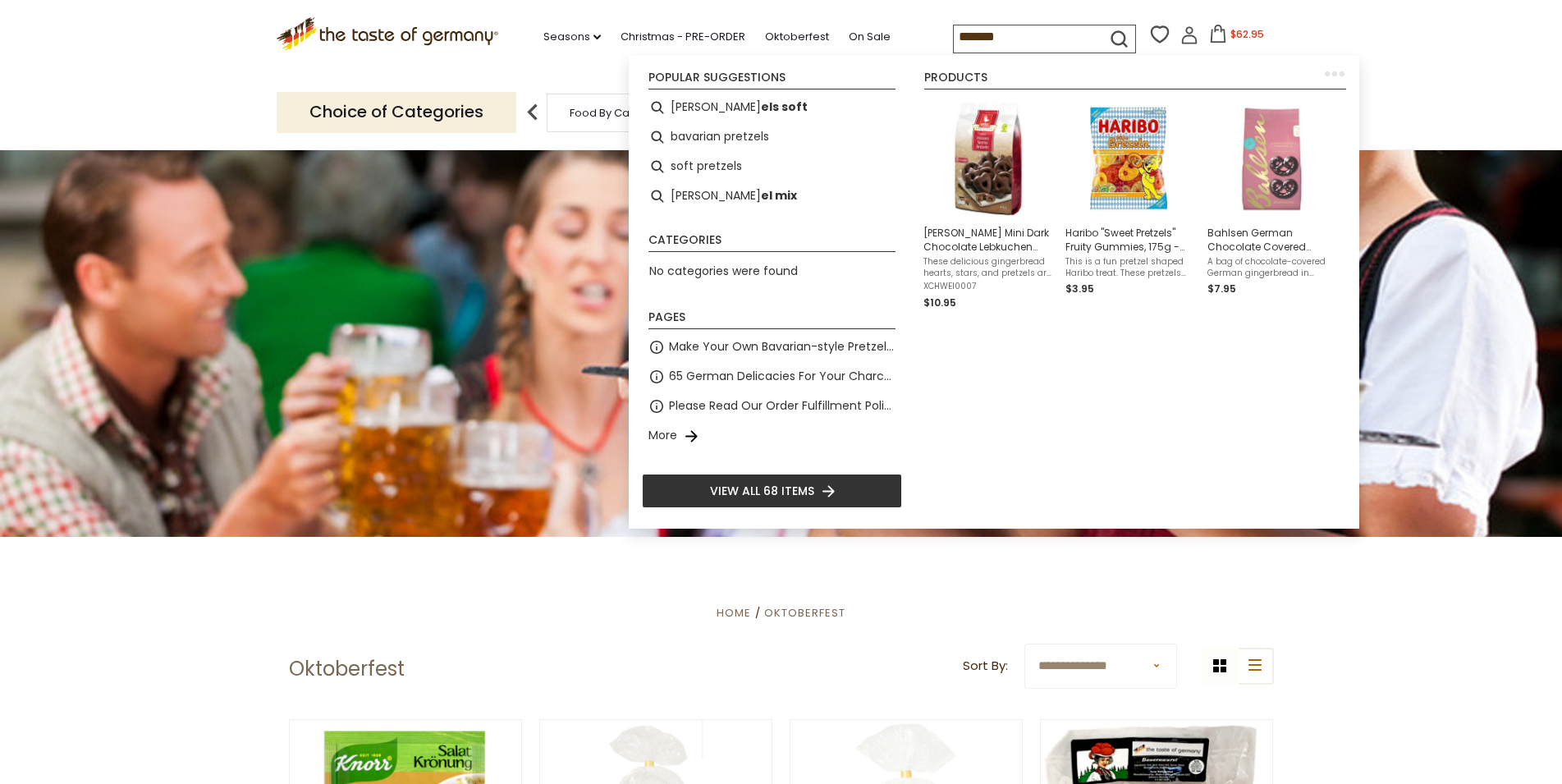
type input "********"
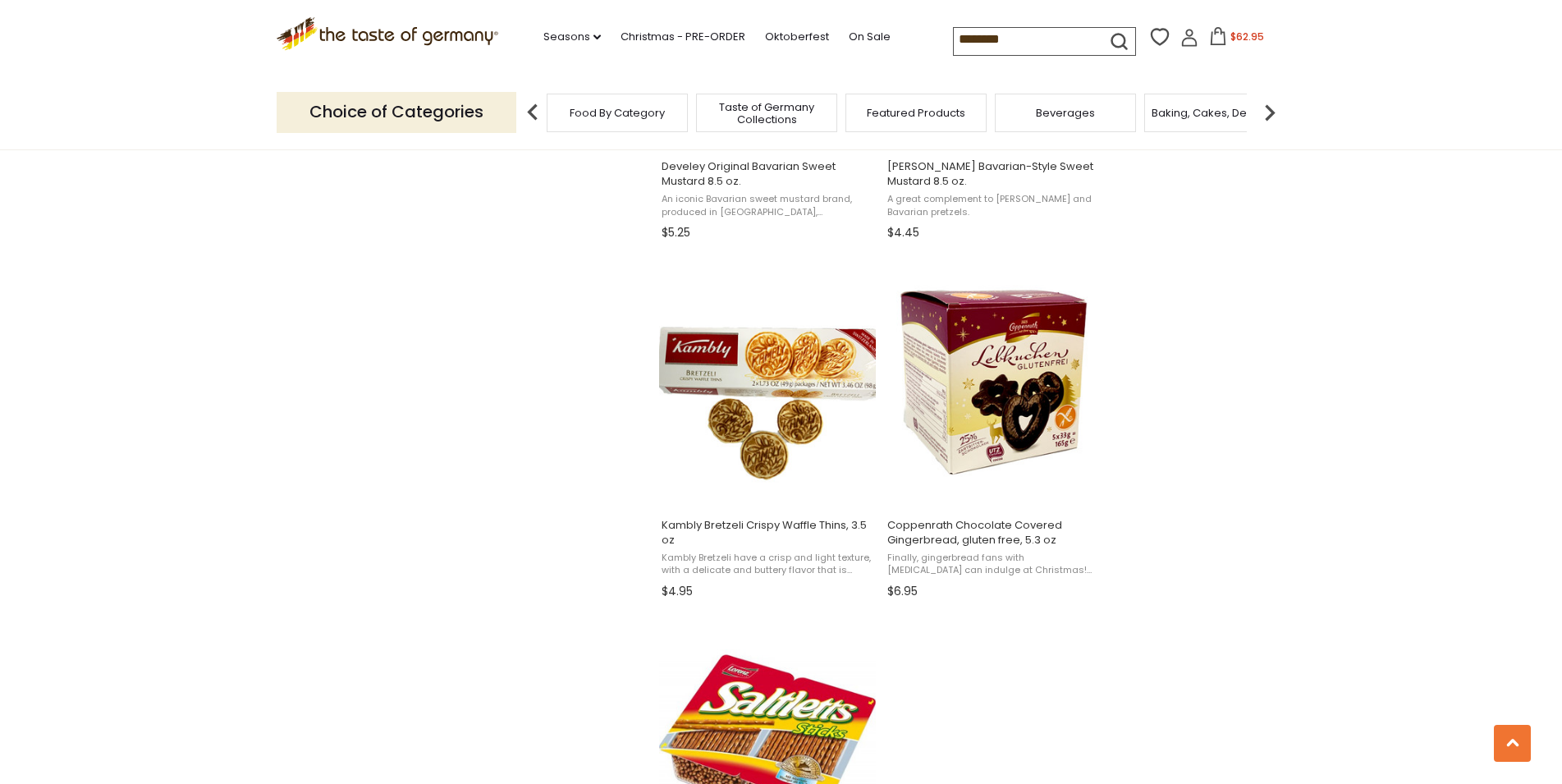
scroll to position [2595, 0]
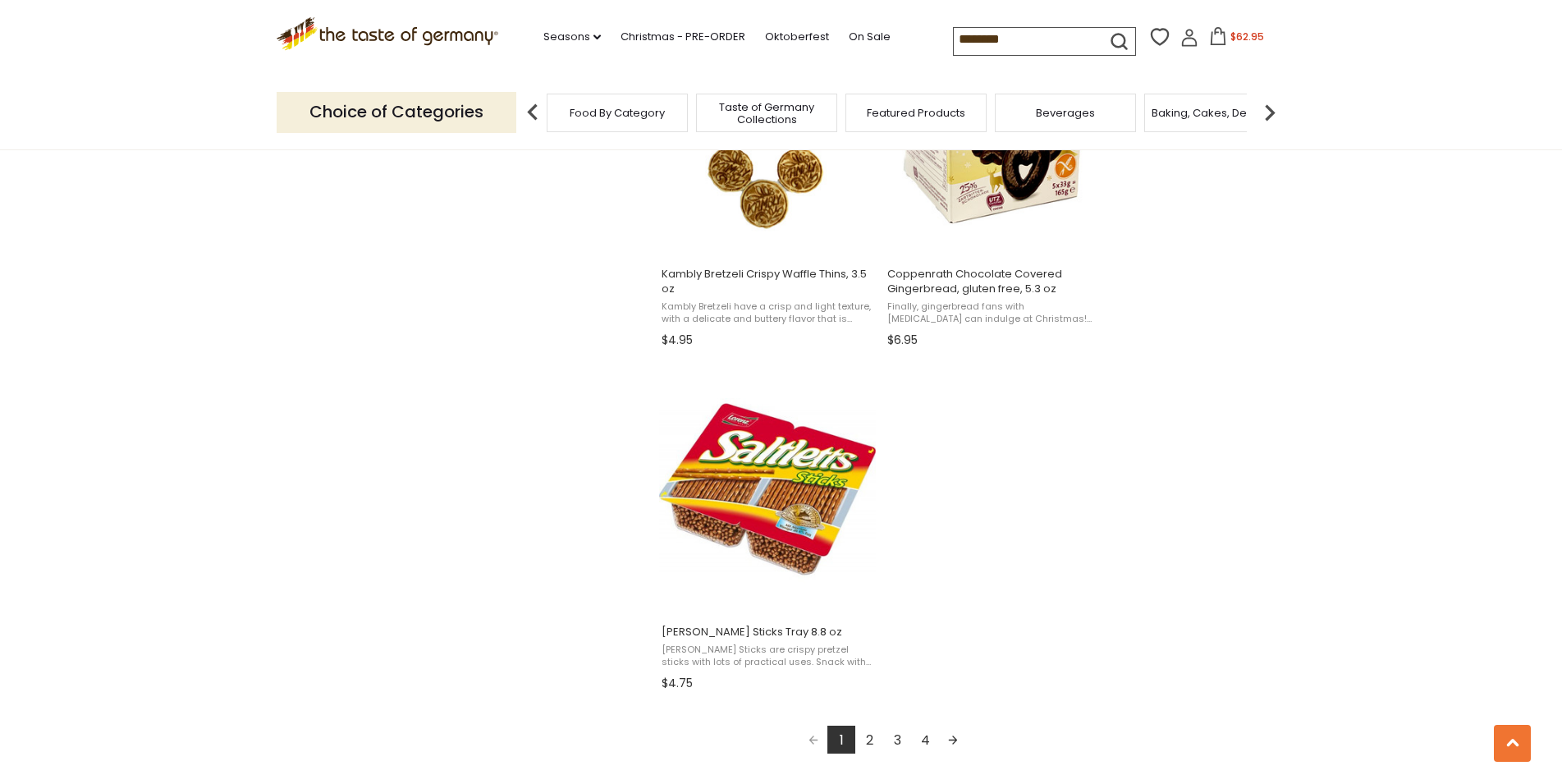
click at [954, 752] on link "Next page" at bounding box center [953, 739] width 28 height 28
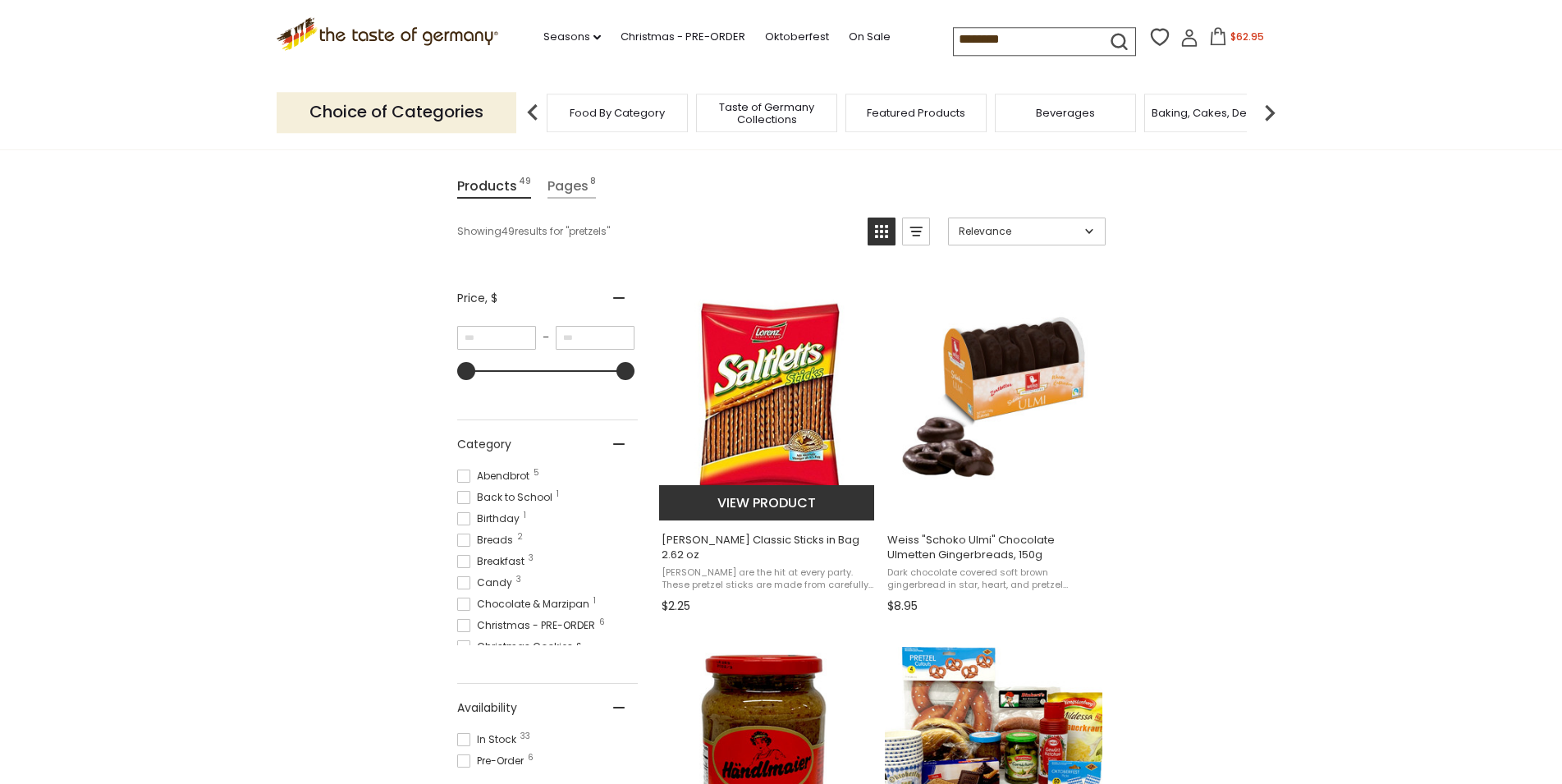
scroll to position [251, 0]
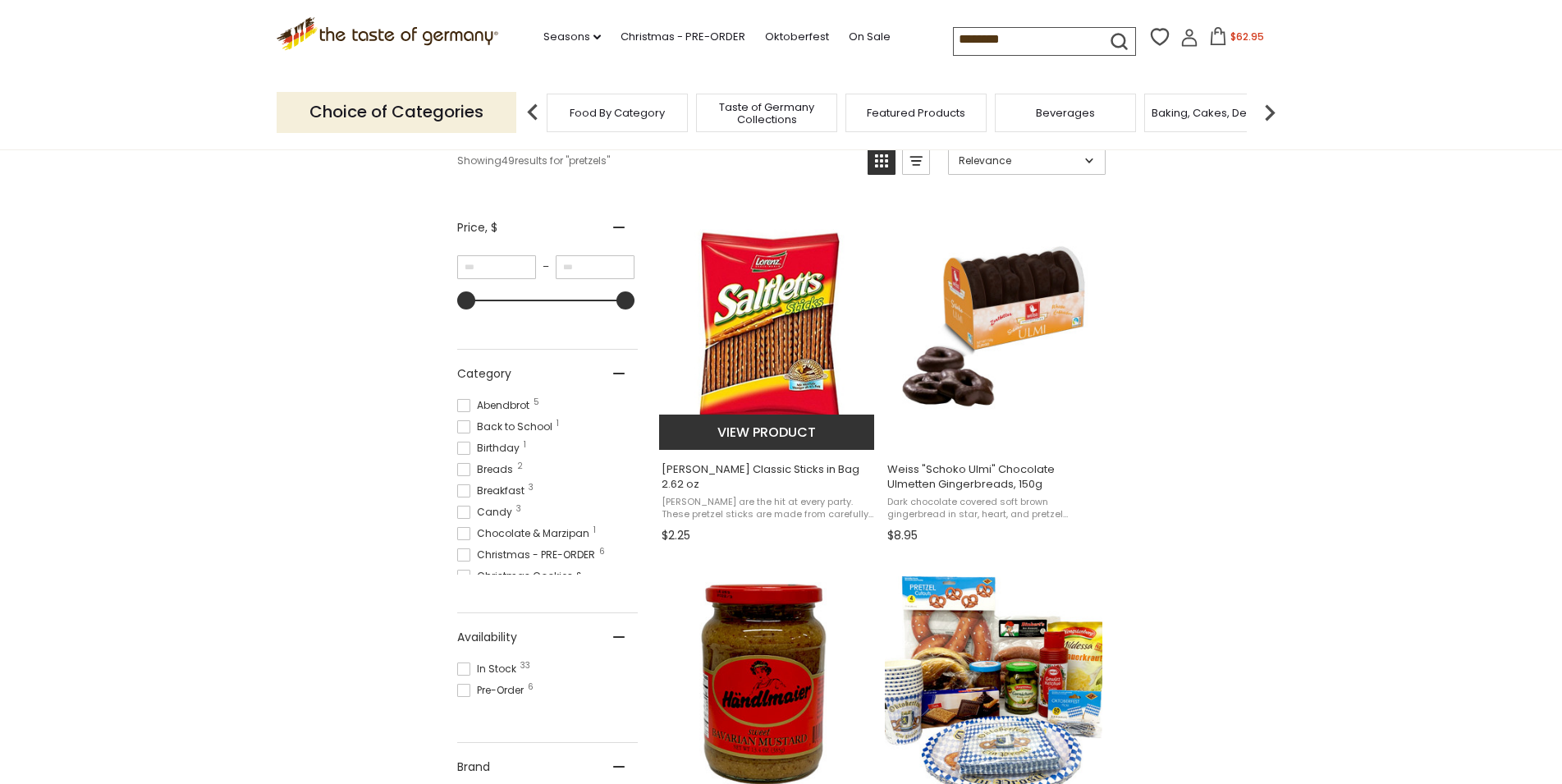
click at [795, 319] on img "Lorenz Saltletts Classic Sticks in Bag 2.62 oz" at bounding box center [768, 326] width 217 height 217
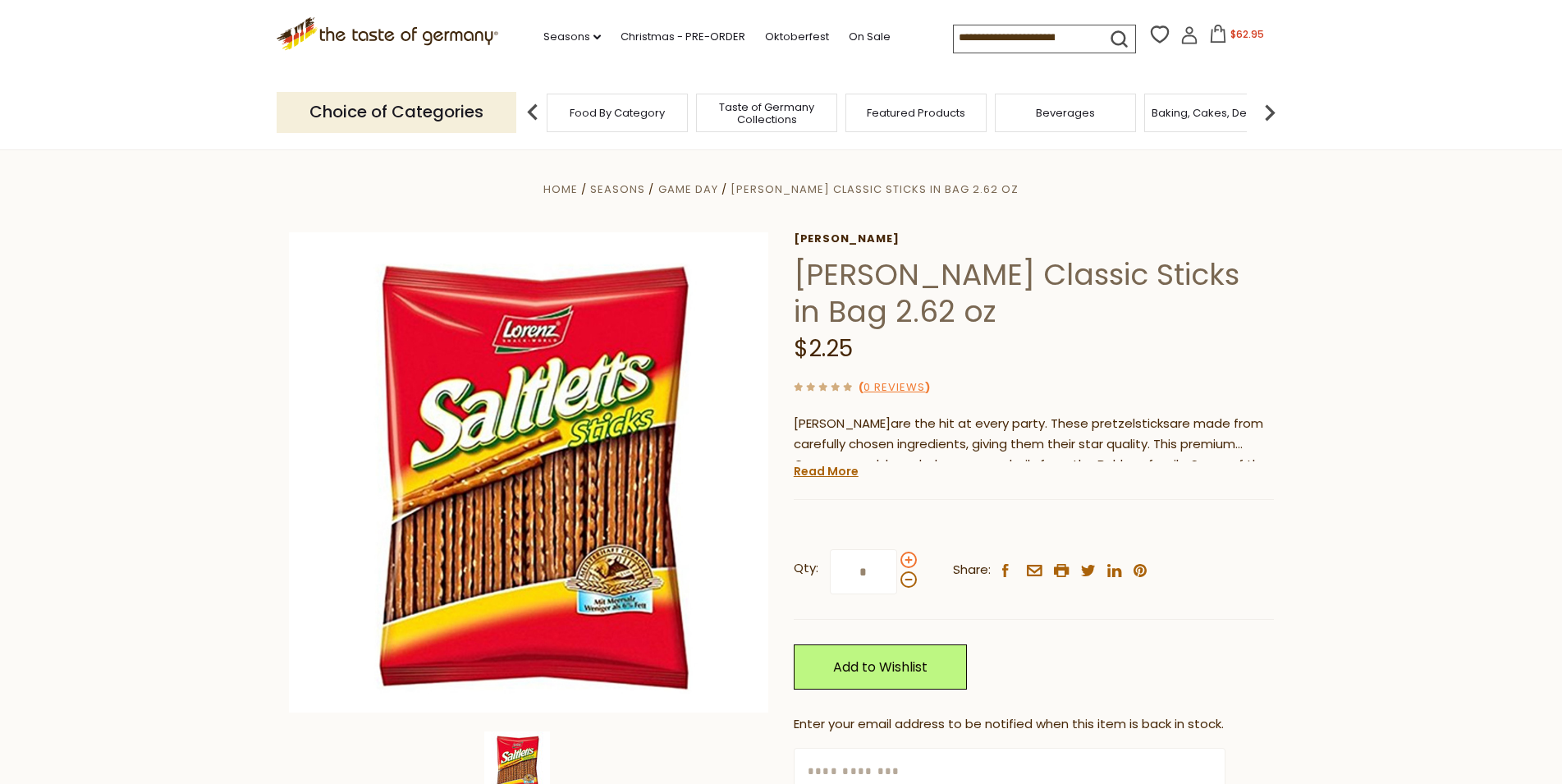
click at [907, 559] on span at bounding box center [908, 559] width 17 height 17
click at [897, 559] on input "*" at bounding box center [863, 571] width 67 height 45
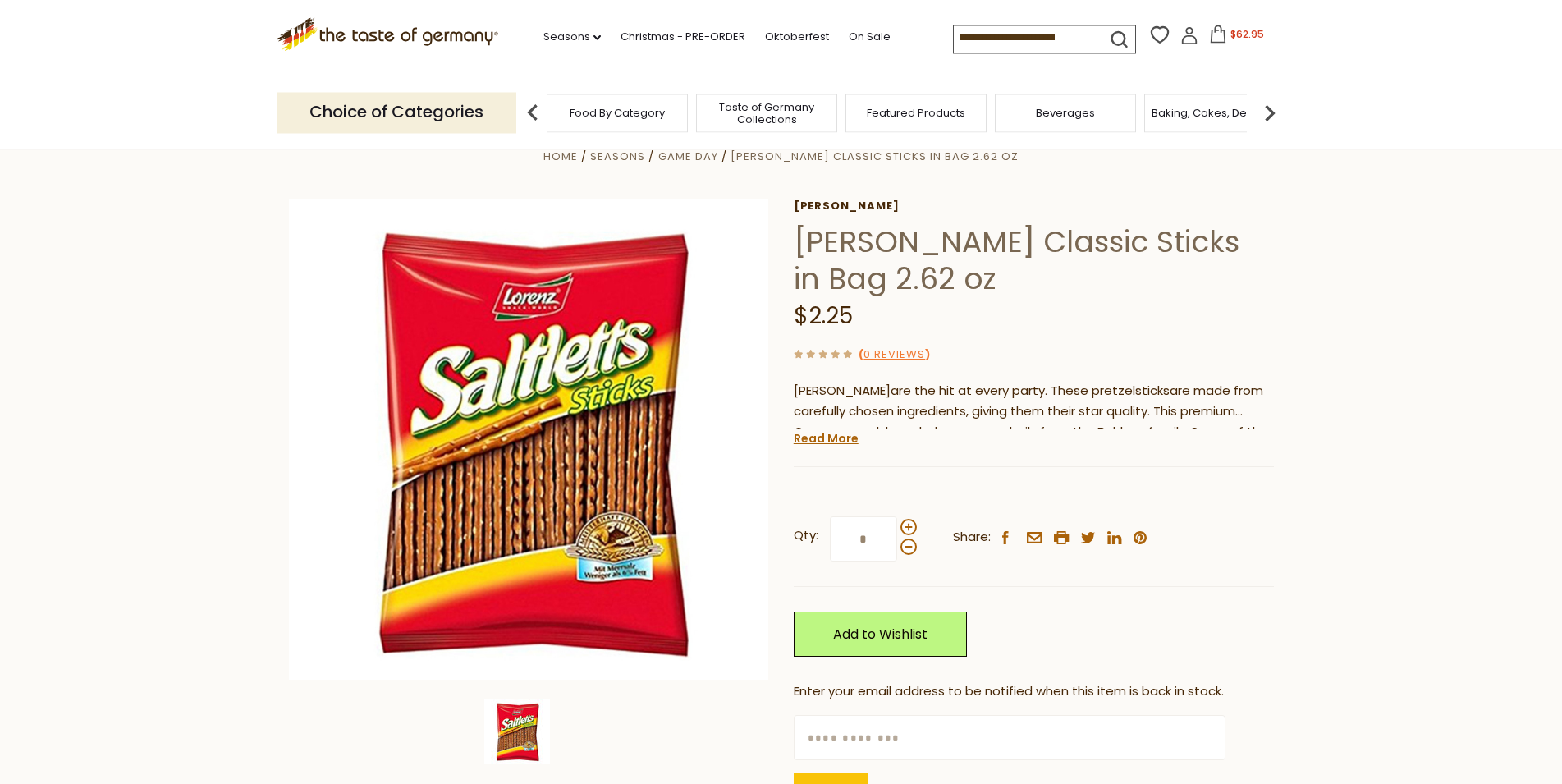
scroll to position [84, 0]
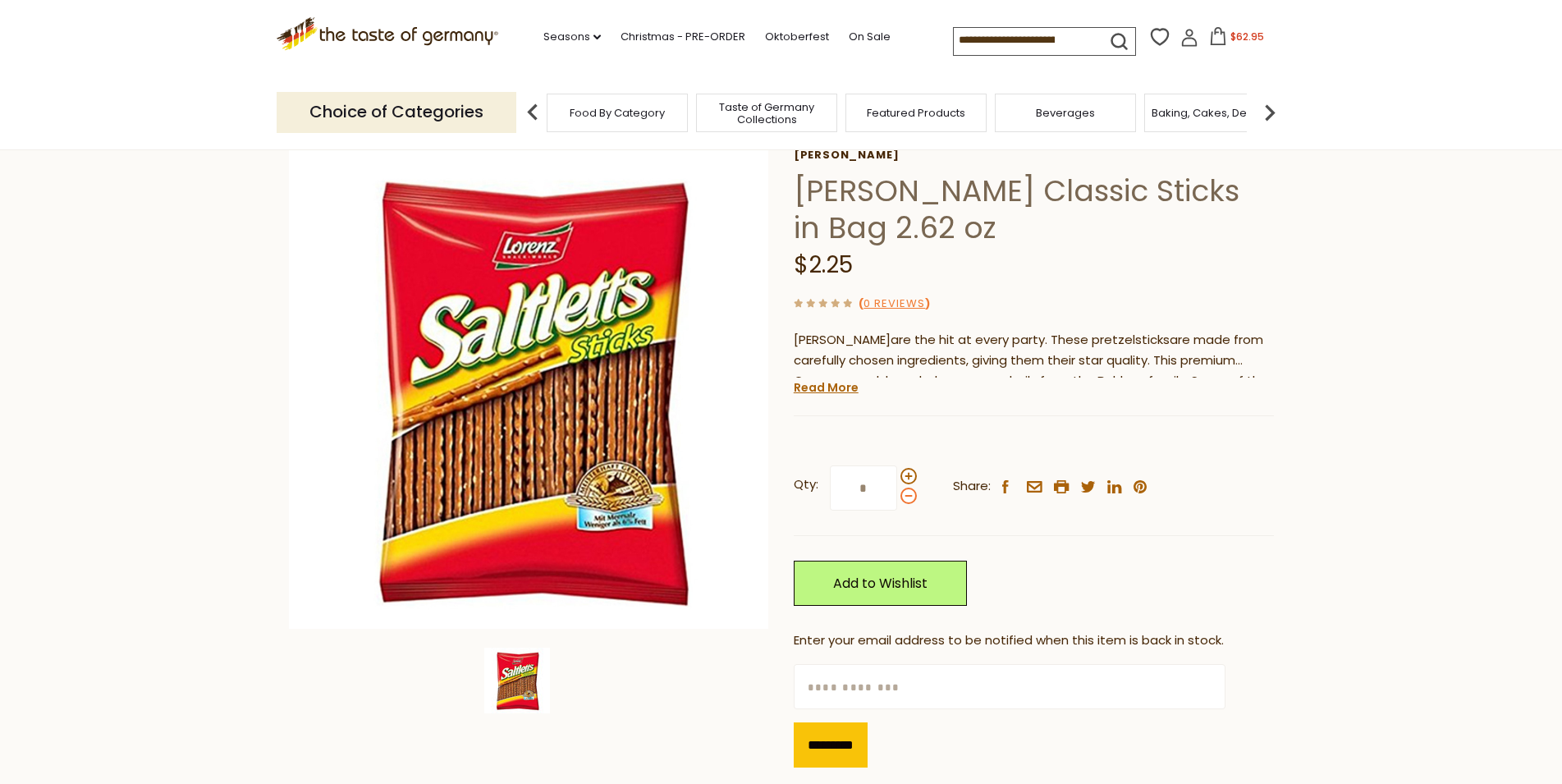
click at [908, 497] on span at bounding box center [908, 496] width 17 height 17
click at [897, 497] on input "*" at bounding box center [863, 488] width 67 height 45
type input "*"
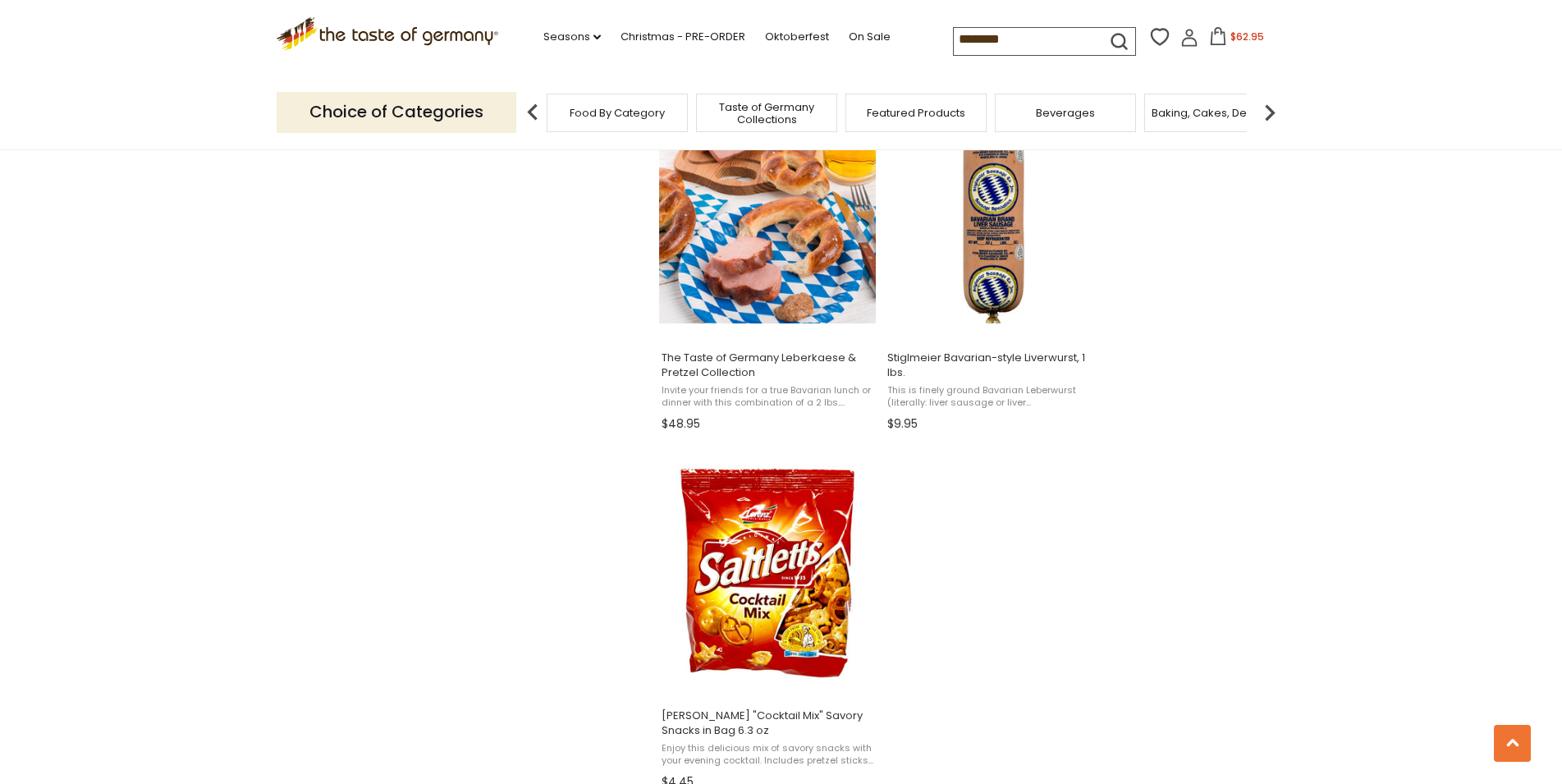
scroll to position [2761, 0]
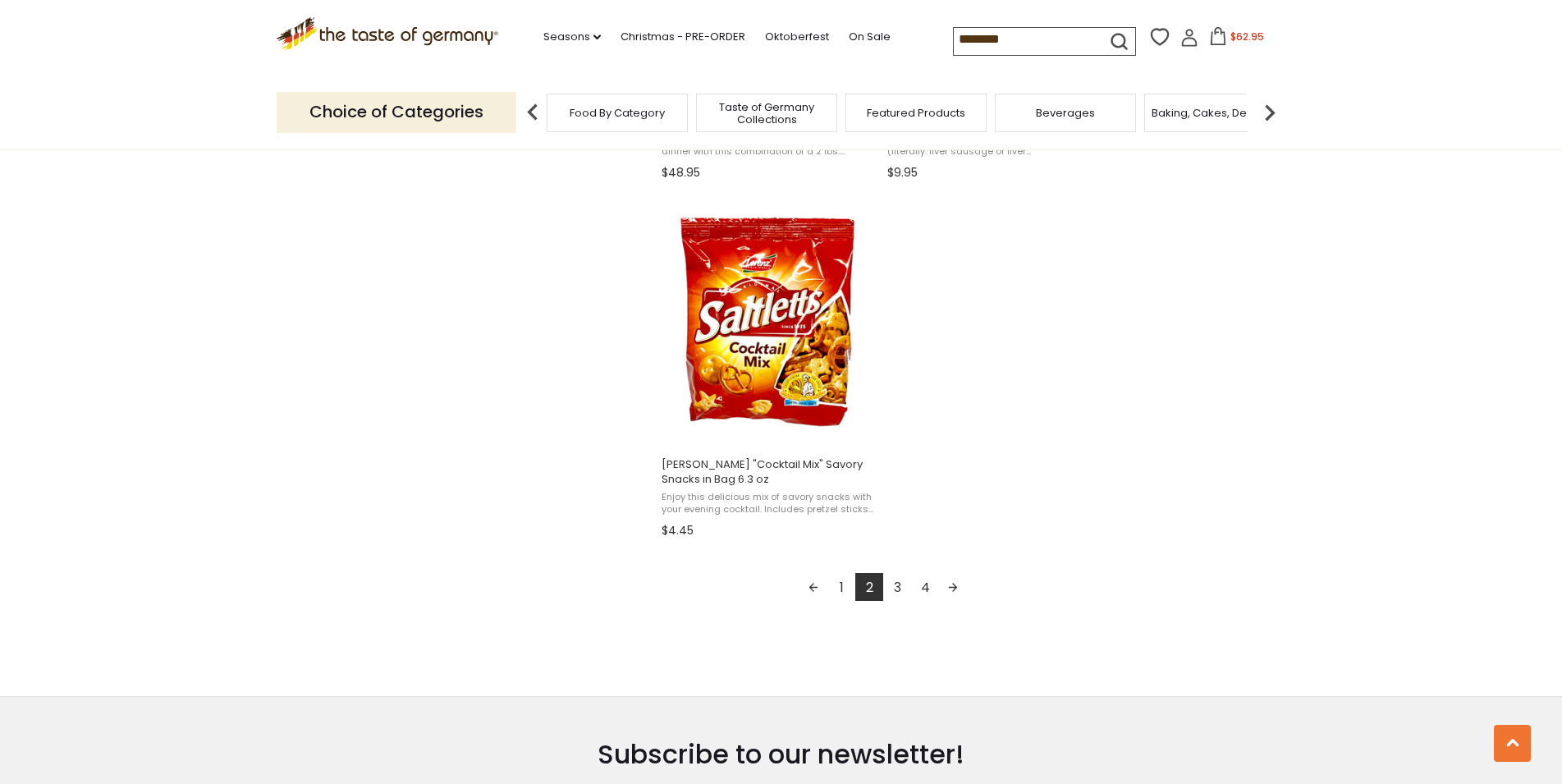
click at [899, 587] on link "3" at bounding box center [897, 586] width 28 height 28
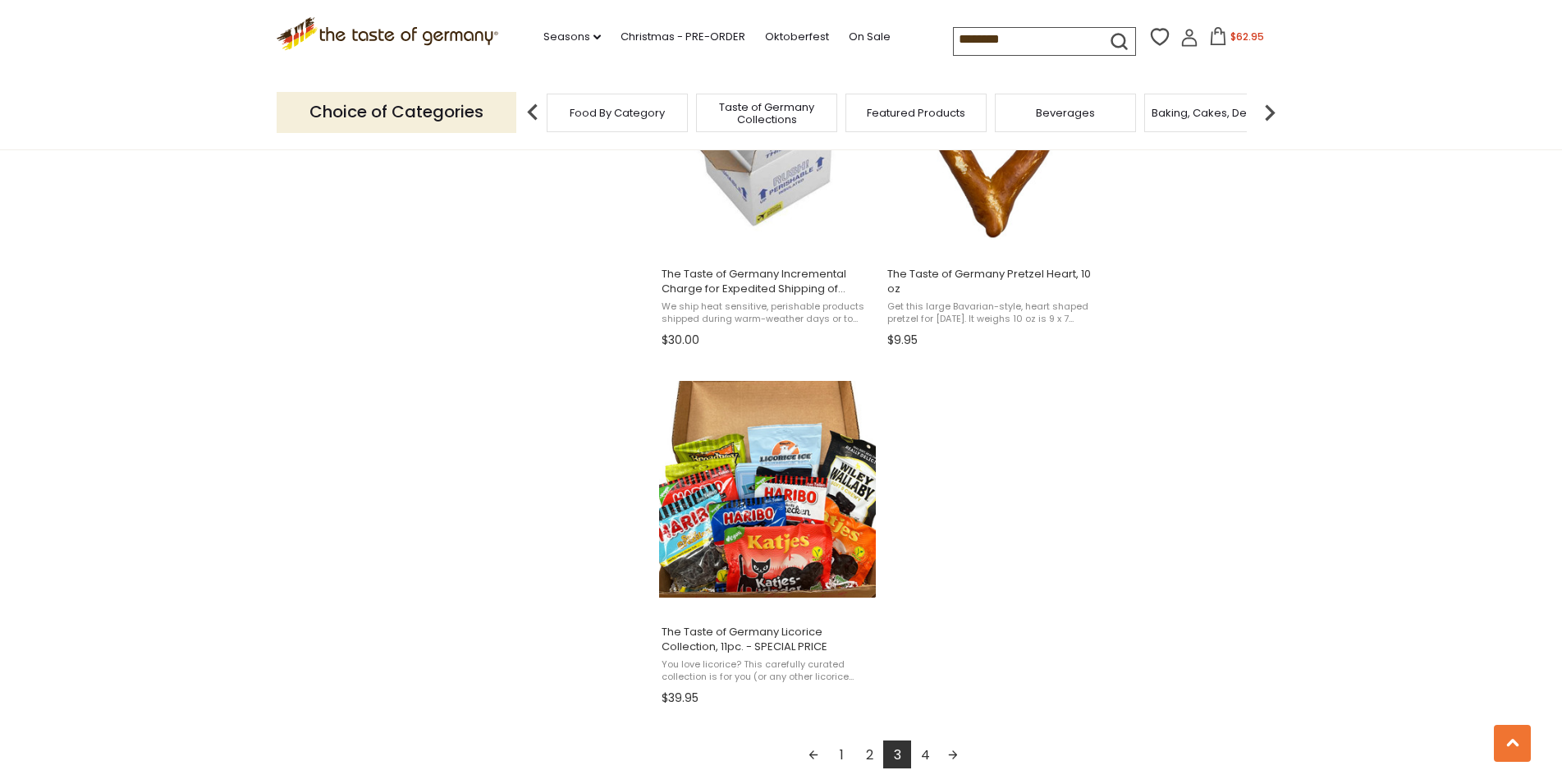
scroll to position [2845, 0]
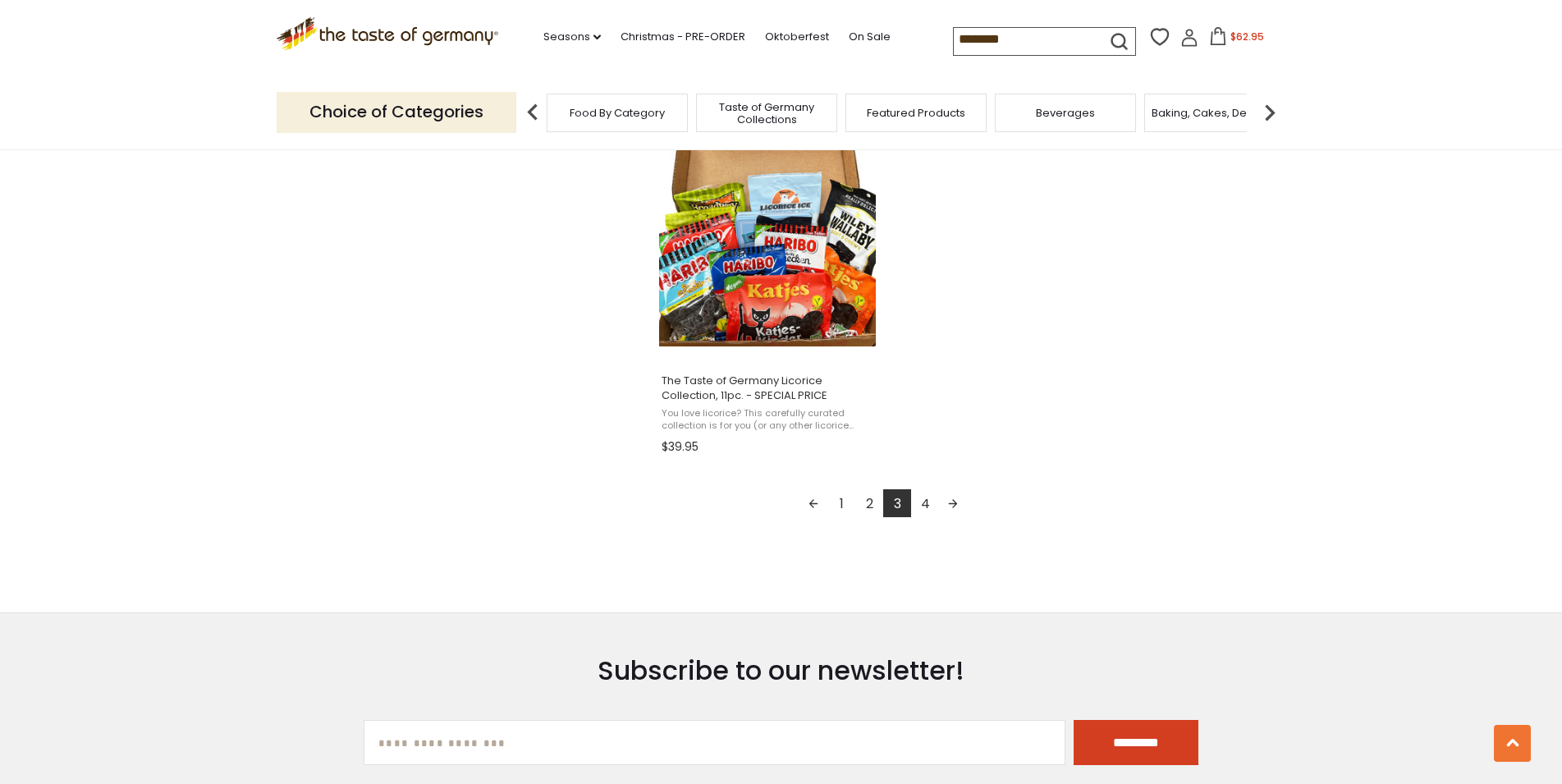
click at [926, 511] on link "4" at bounding box center [925, 502] width 28 height 28
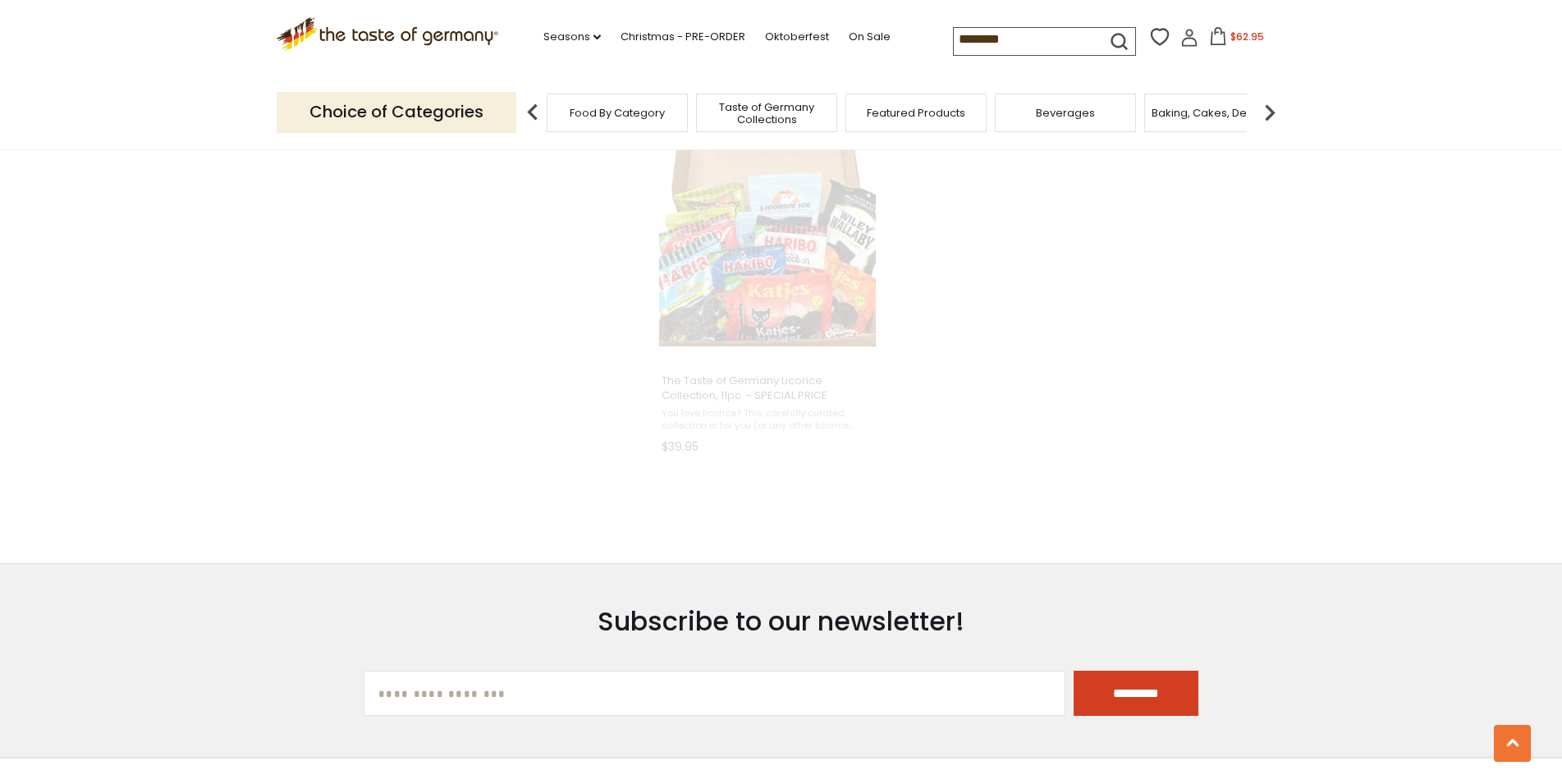
scroll to position [1201, 0]
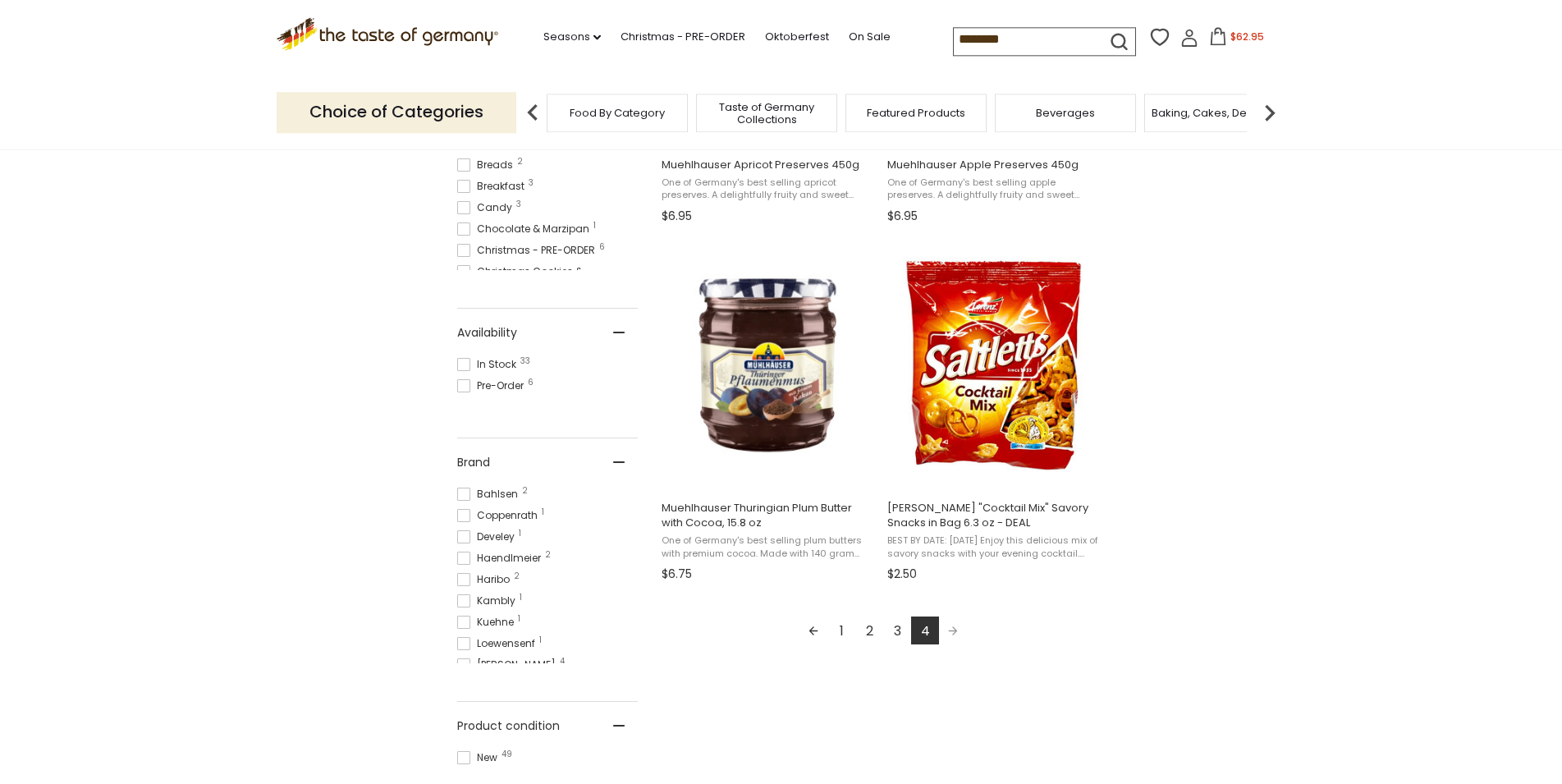
scroll to position [754, 0]
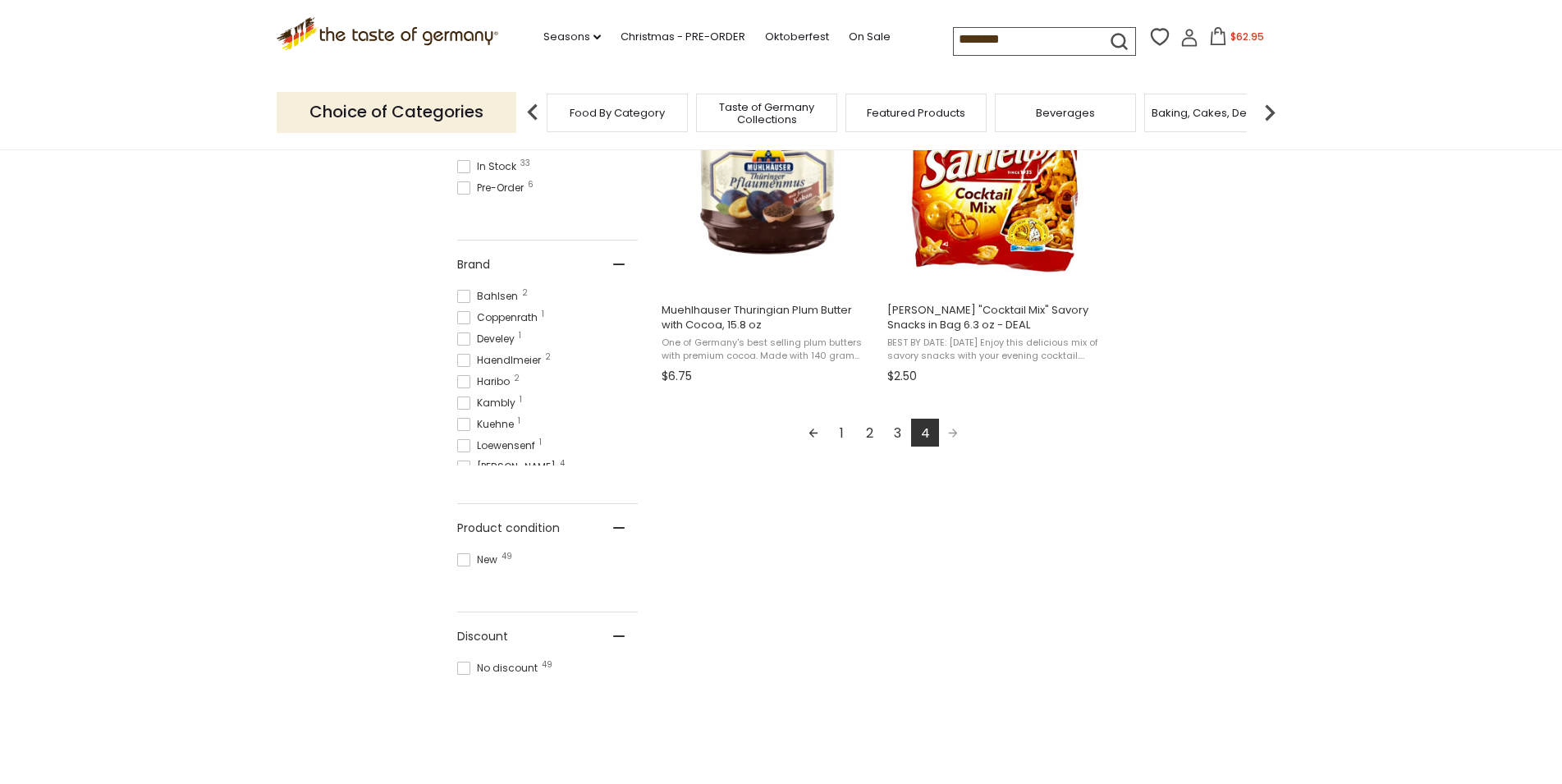
click at [1231, 32] on span "$62.95" at bounding box center [1247, 36] width 34 height 14
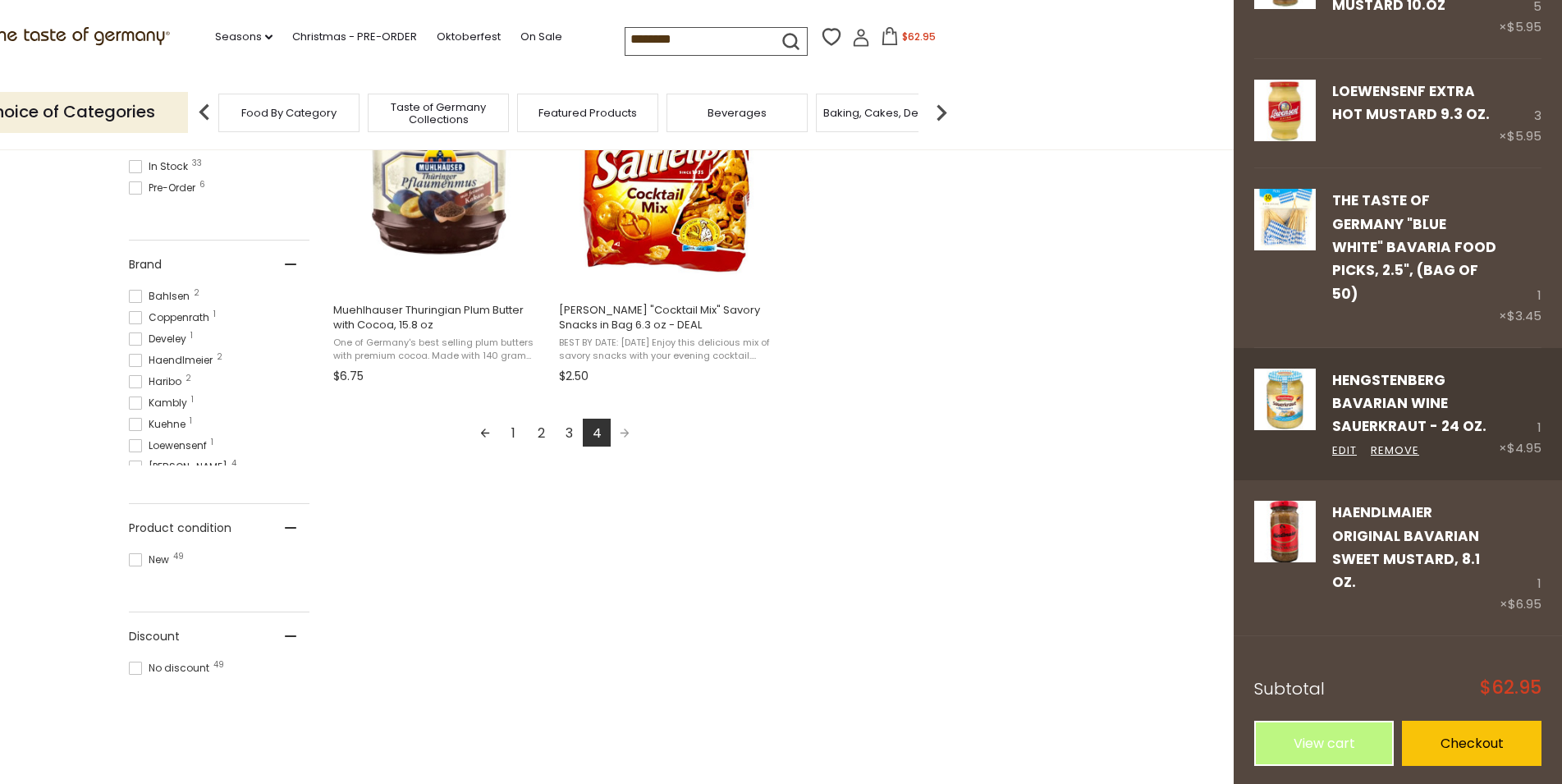
scroll to position [160, 0]
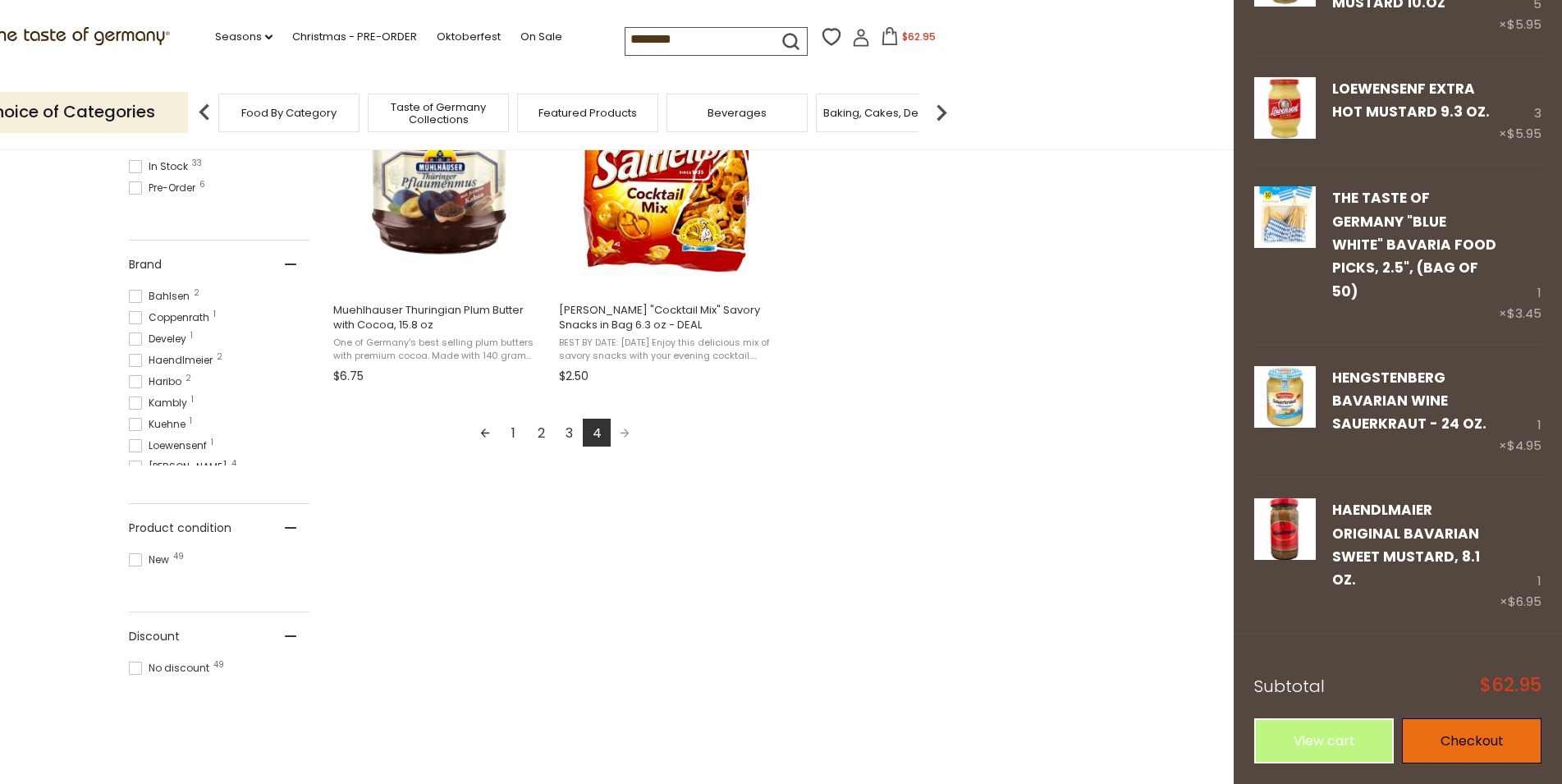
click at [1436, 737] on link "Checkout" at bounding box center [1472, 740] width 140 height 45
